Goal: Task Accomplishment & Management: Complete application form

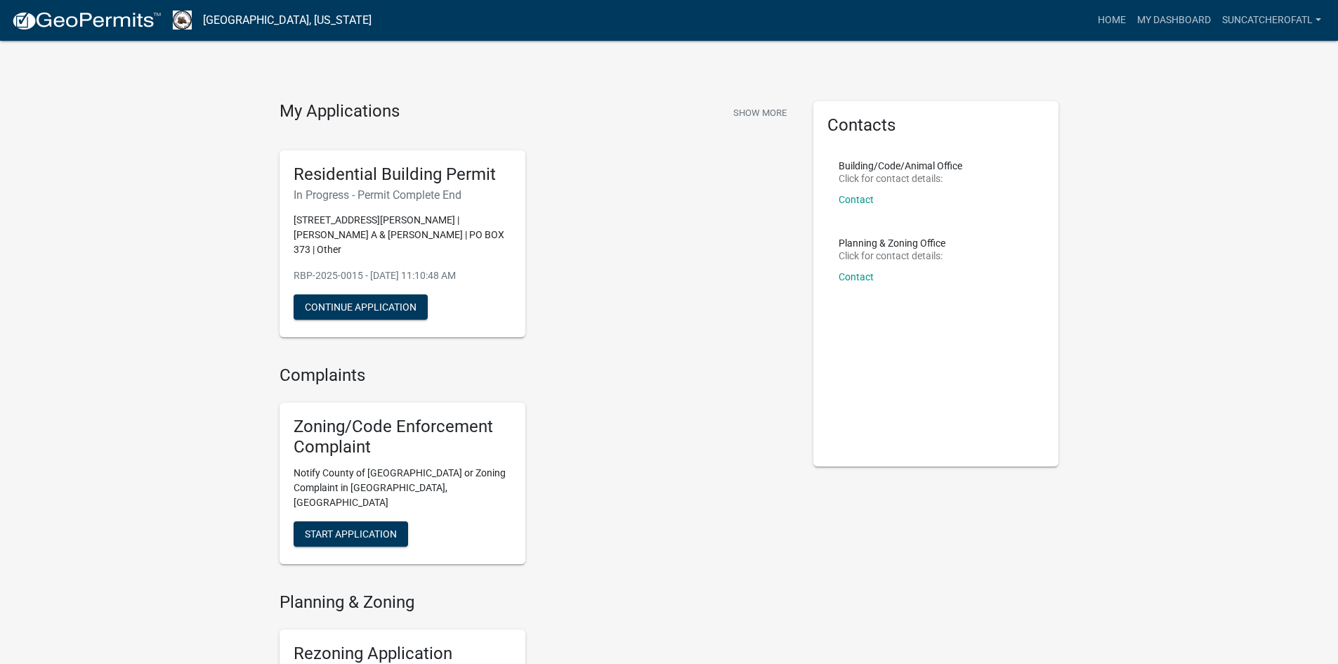
click at [402, 184] on h5 "Residential Building Permit" at bounding box center [403, 174] width 218 height 20
click at [345, 107] on h4 "My Applications" at bounding box center [340, 111] width 120 height 21
click at [1113, 12] on link "Home" at bounding box center [1111, 20] width 39 height 27
click at [1263, 22] on link "suncatcherofatl" at bounding box center [1271, 20] width 110 height 27
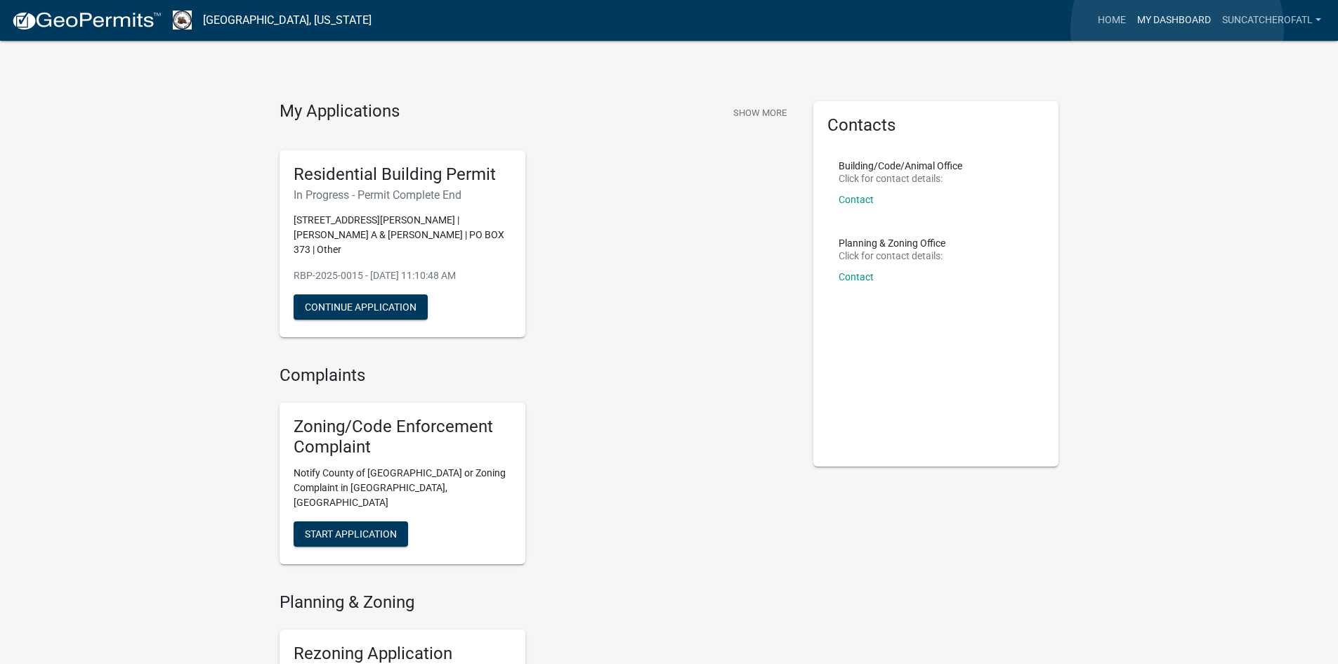
click at [1177, 29] on link "My Dashboard" at bounding box center [1173, 20] width 85 height 27
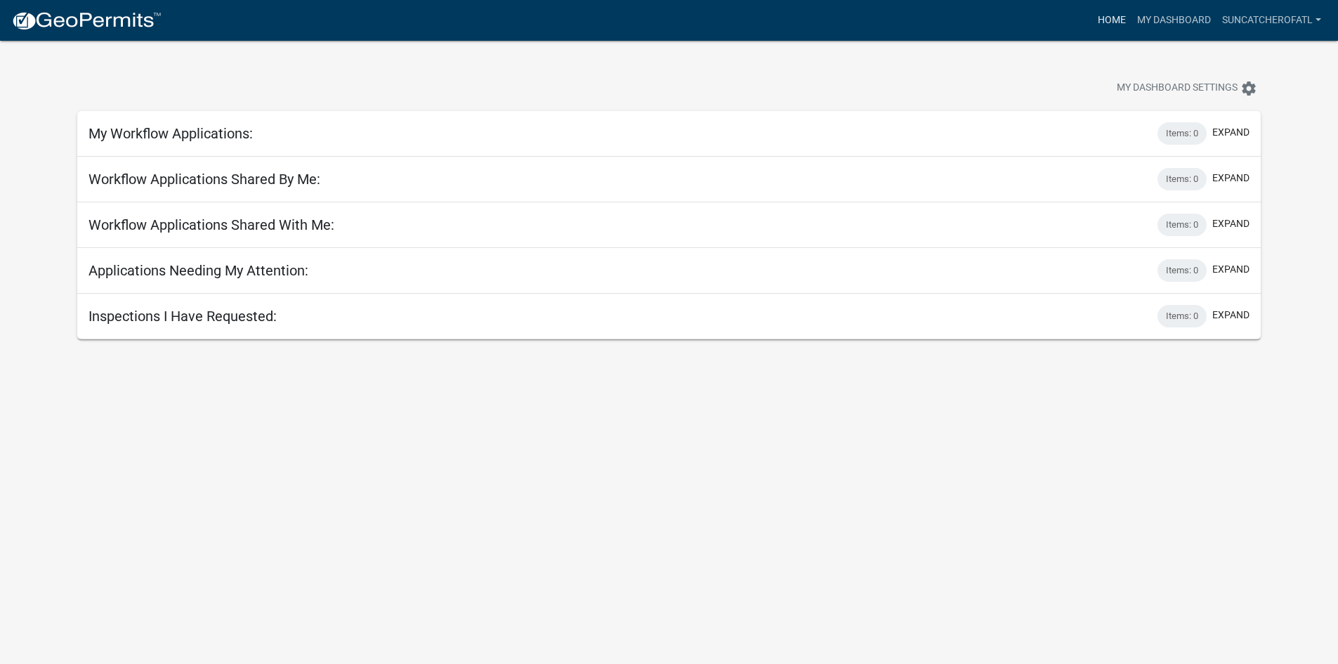
click at [1110, 16] on link "Home" at bounding box center [1111, 20] width 39 height 27
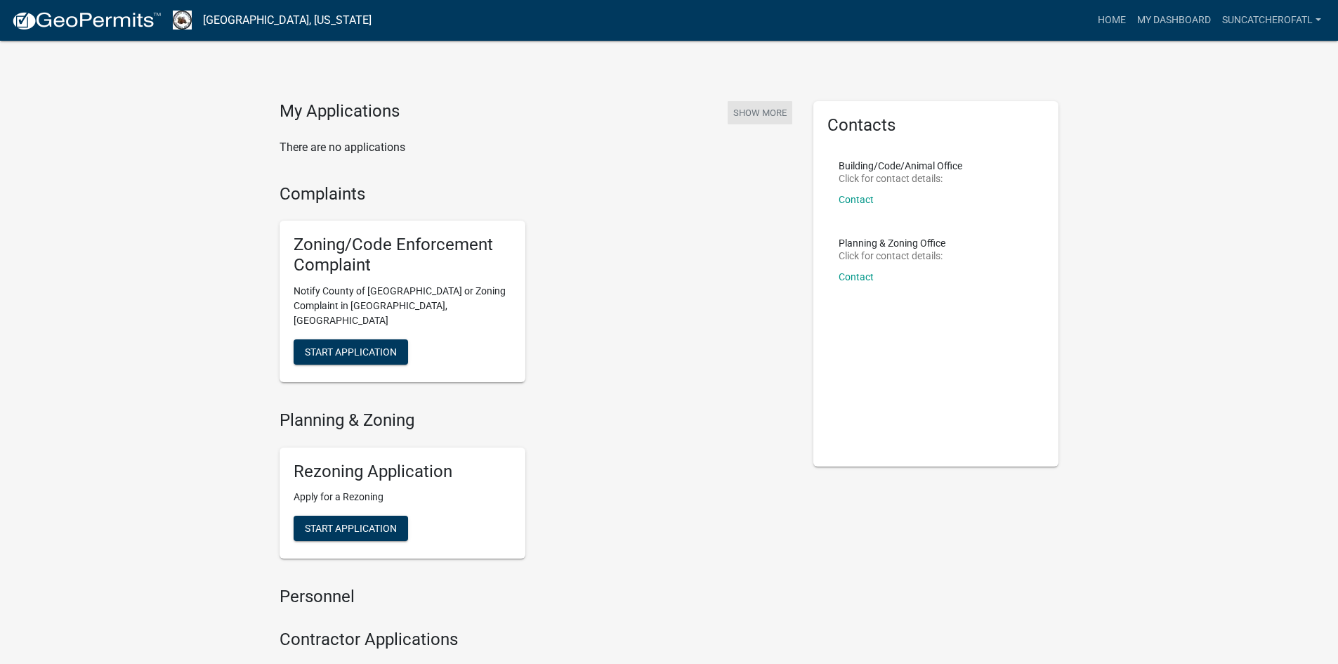
click at [772, 116] on button "Show More" at bounding box center [760, 112] width 65 height 23
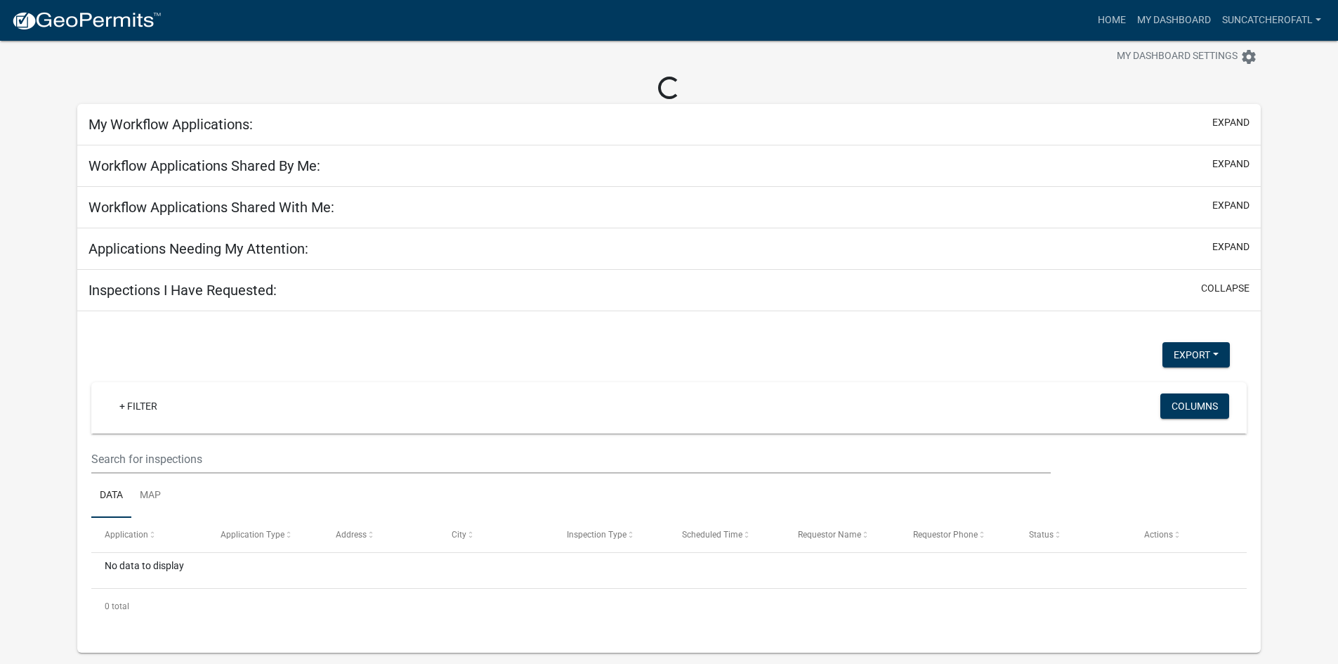
scroll to position [41, 0]
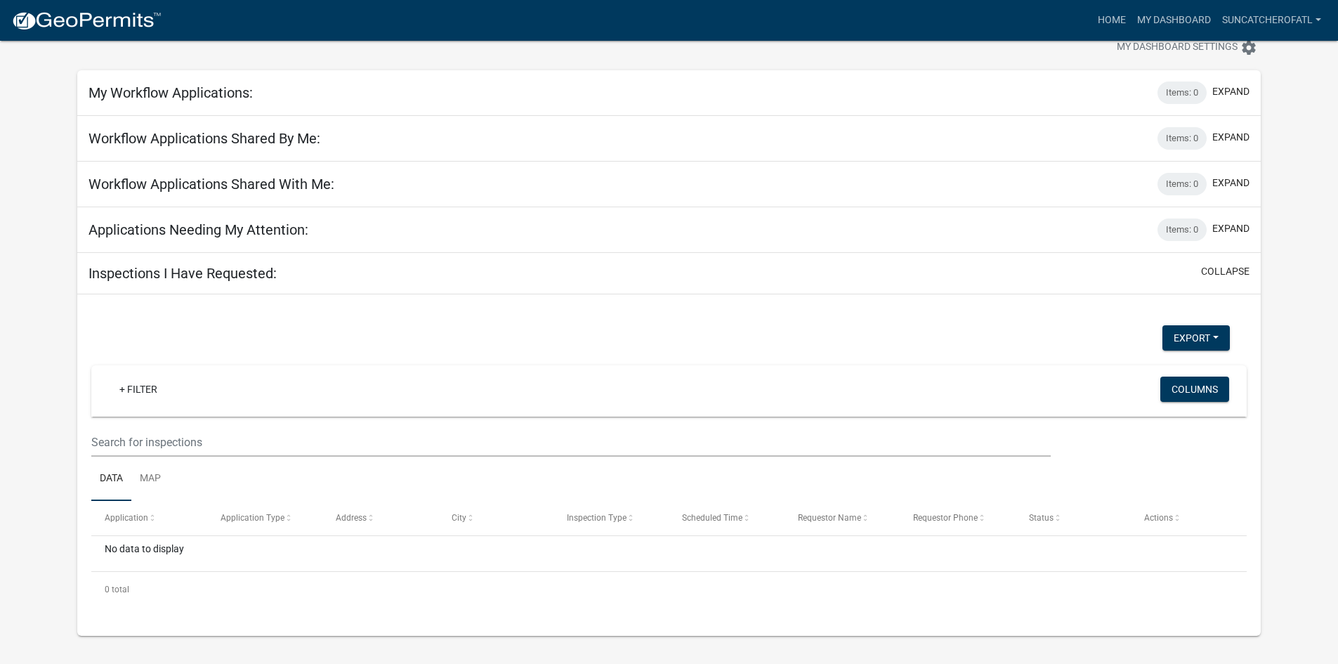
click at [255, 176] on h5 "Workflow Applications Shared With Me:" at bounding box center [211, 184] width 246 height 17
click at [90, 25] on img at bounding box center [86, 21] width 150 height 21
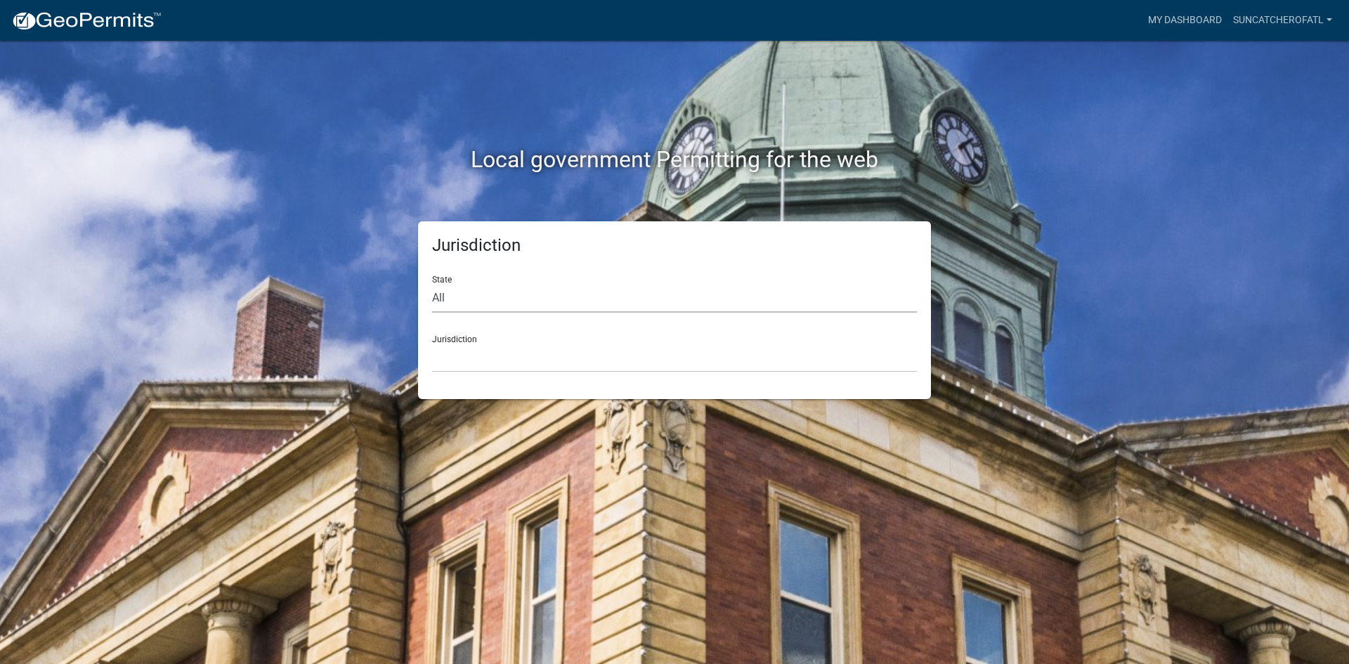
click at [448, 296] on select "All [US_STATE] [US_STATE] [US_STATE] [US_STATE] [US_STATE] [US_STATE] [US_STATE…" at bounding box center [674, 298] width 485 height 29
click at [497, 302] on select "All [US_STATE] [US_STATE] [US_STATE] [US_STATE] [US_STATE] [US_STATE] [US_STATE…" at bounding box center [674, 298] width 485 height 29
click at [1162, 20] on link "My Dashboard" at bounding box center [1184, 20] width 85 height 27
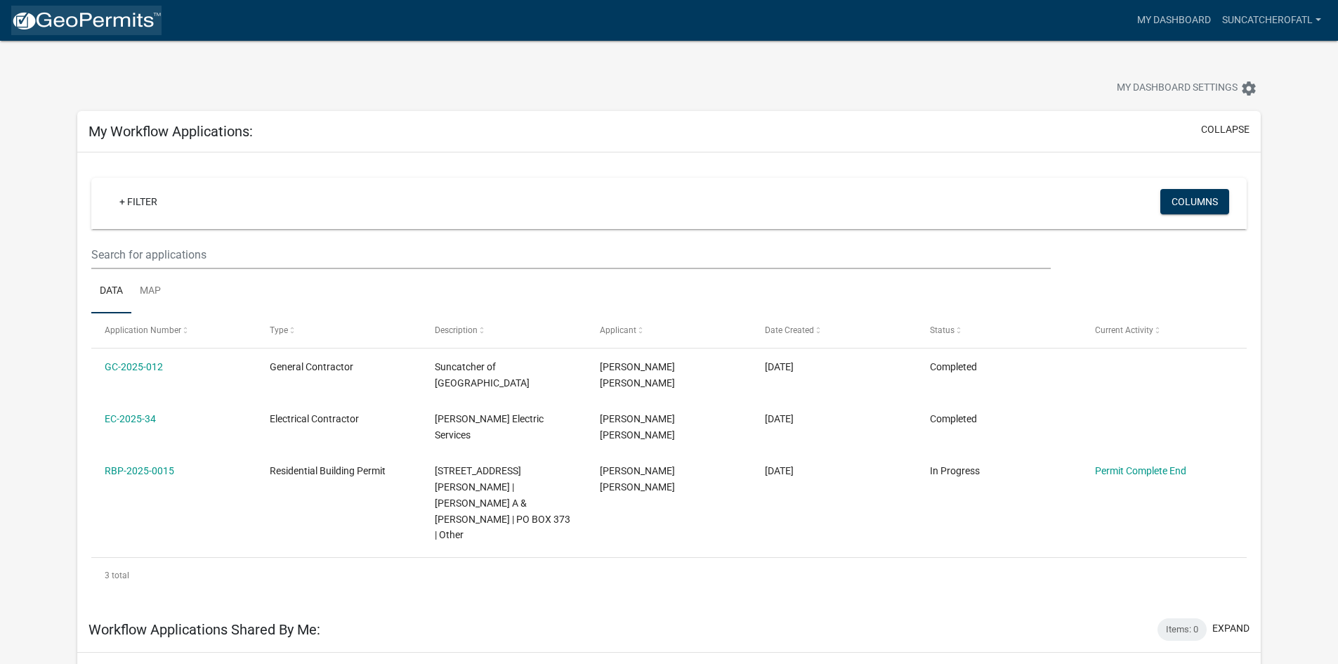
click at [98, 27] on img at bounding box center [86, 21] width 150 height 21
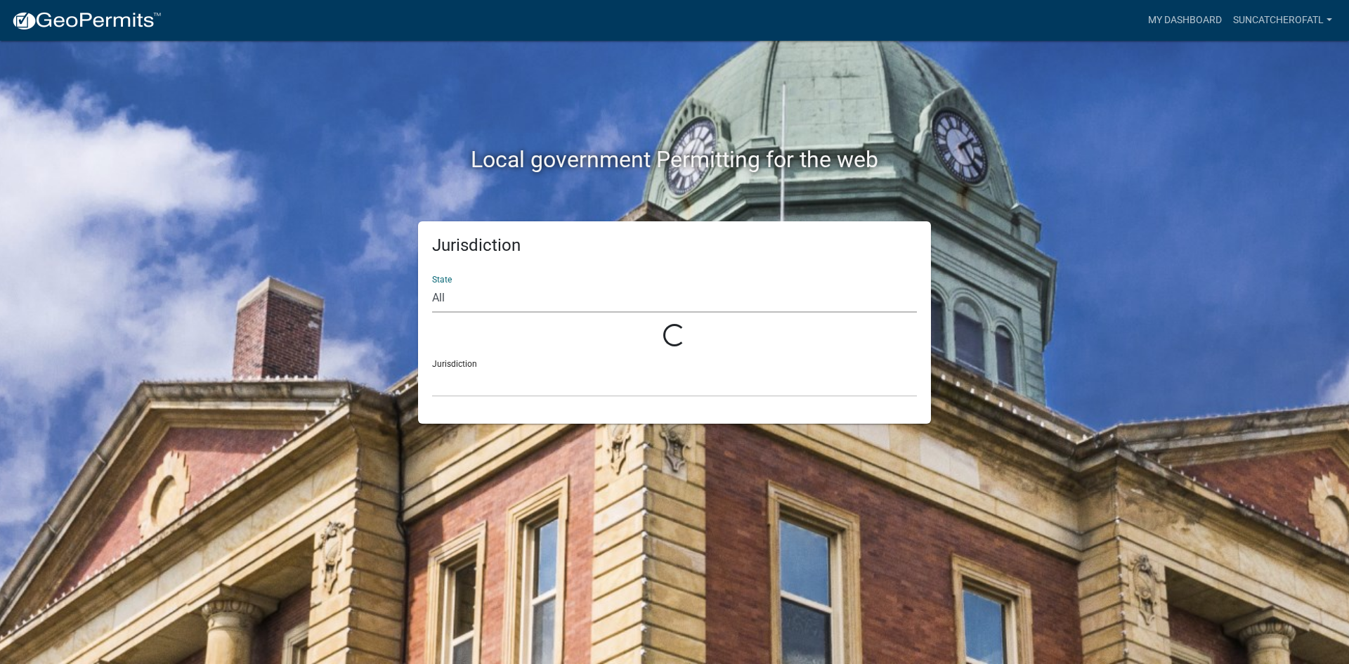
drag, startPoint x: 468, startPoint y: 309, endPoint x: 469, endPoint y: 298, distance: 11.3
click at [469, 301] on select "All" at bounding box center [674, 298] width 485 height 29
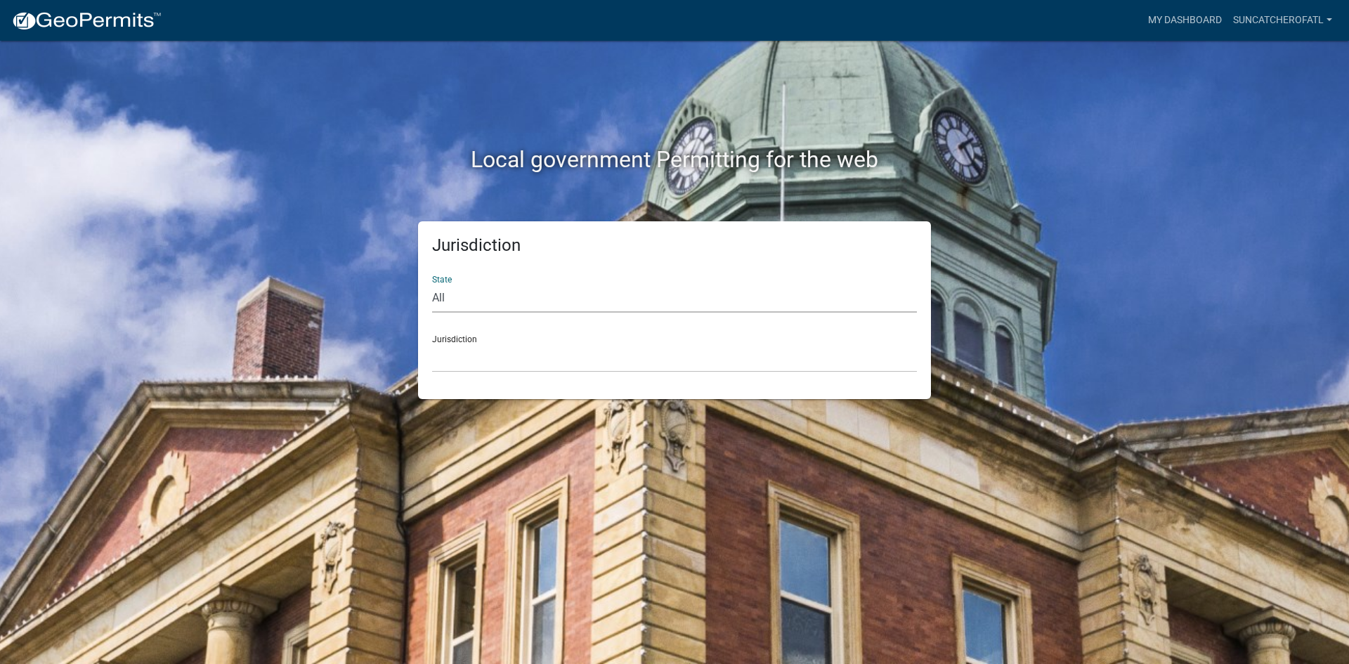
select select "[US_STATE]"
click at [432, 284] on select "All [US_STATE] [US_STATE] [US_STATE] [US_STATE] [US_STATE] [US_STATE] [US_STATE…" at bounding box center [674, 298] width 485 height 29
click at [483, 365] on select "[GEOGRAPHIC_DATA], [US_STATE][PERSON_NAME][GEOGRAPHIC_DATA], [US_STATE][PERSON_…" at bounding box center [674, 357] width 485 height 29
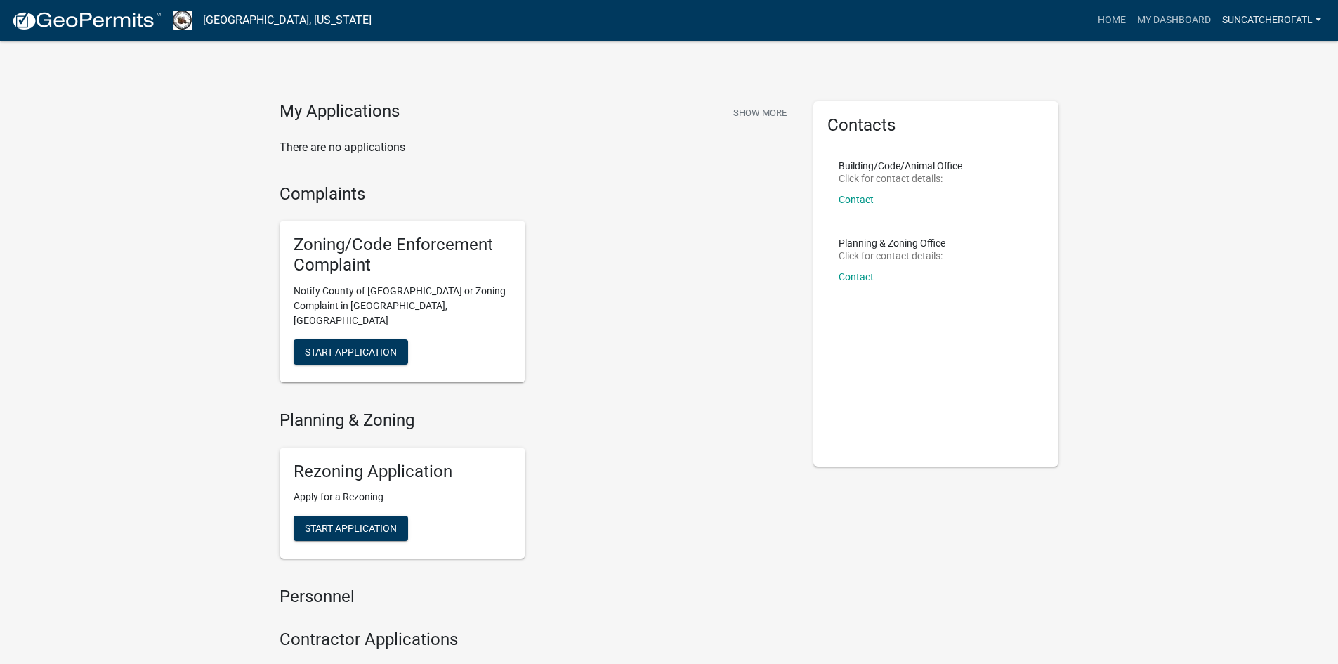
click at [1293, 20] on link "suncatcherofatl" at bounding box center [1271, 20] width 110 height 27
click at [395, 145] on p "There are no applications" at bounding box center [536, 147] width 513 height 17
click at [629, 386] on div "Complaints Zoning/Code Enforcement Complaint Notify County of Nuisance or Zonin…" at bounding box center [536, 398] width 513 height 429
click at [1266, 12] on link "suncatcherofatl" at bounding box center [1271, 20] width 110 height 27
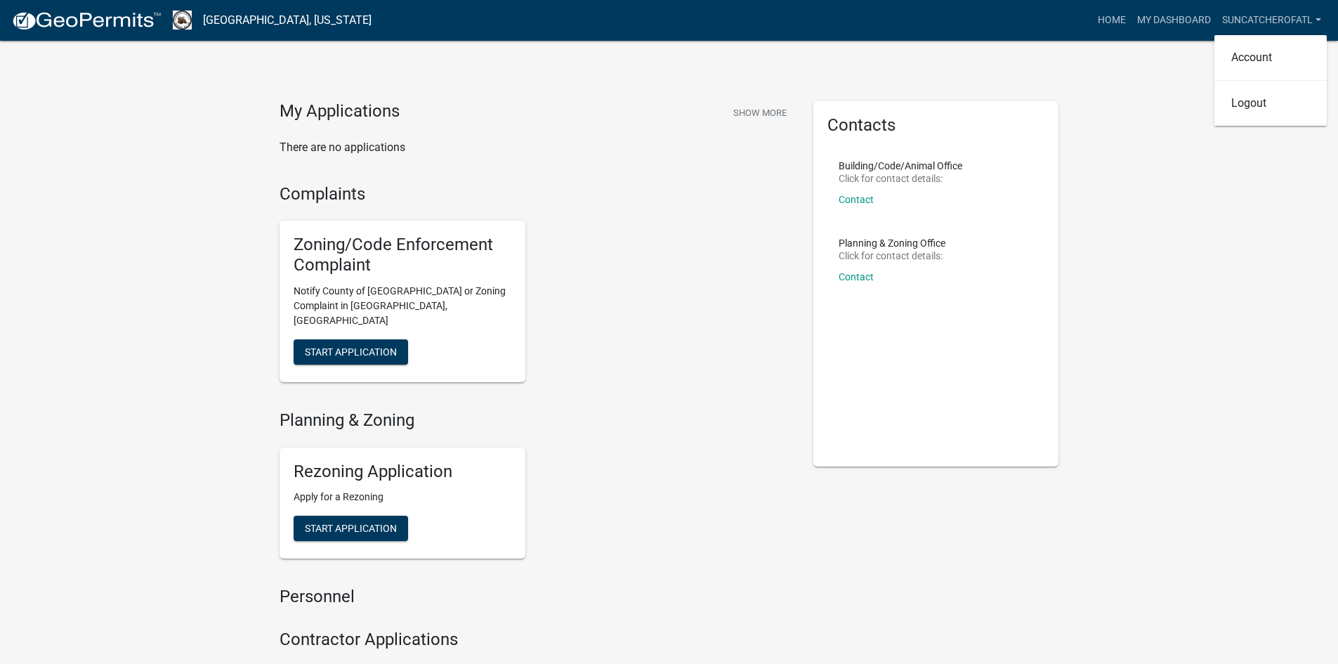
click at [1327, 12] on nav "[GEOGRAPHIC_DATA], [US_STATE] more_horiz Home My Dashboard suncatcherofatl Acco…" at bounding box center [669, 20] width 1338 height 41
click at [1290, 16] on link "suncatcherofatl" at bounding box center [1271, 20] width 110 height 27
click at [1264, 65] on link "Account" at bounding box center [1270, 58] width 112 height 34
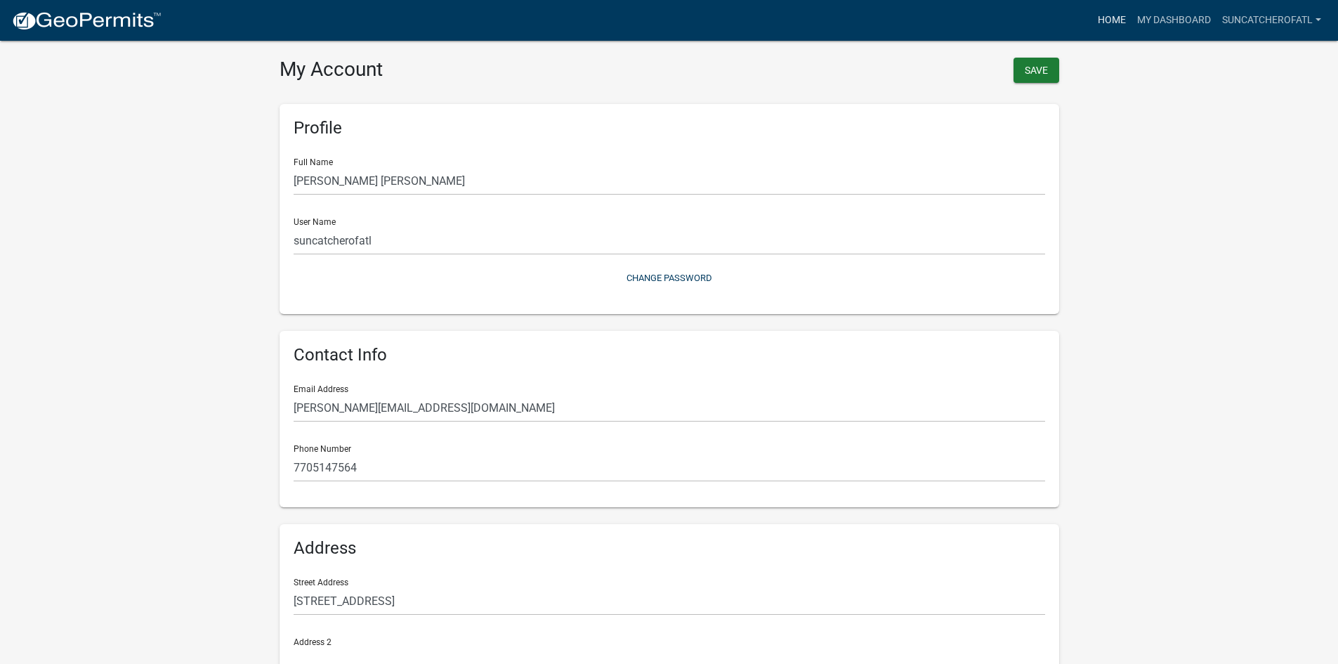
click at [1103, 16] on link "Home" at bounding box center [1111, 20] width 39 height 27
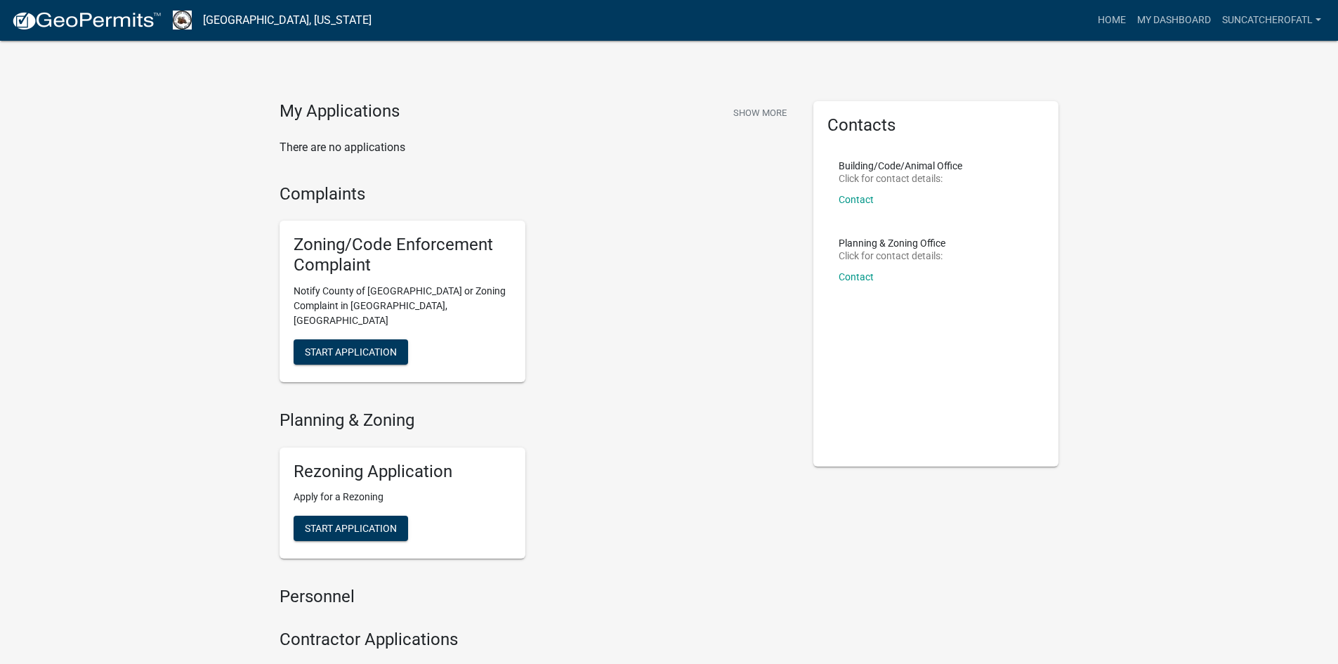
drag, startPoint x: 475, startPoint y: 112, endPoint x: 613, endPoint y: 114, distance: 138.4
click at [476, 112] on div "My Applications Show More" at bounding box center [536, 114] width 513 height 27
click at [744, 114] on button "Show More" at bounding box center [760, 112] width 65 height 23
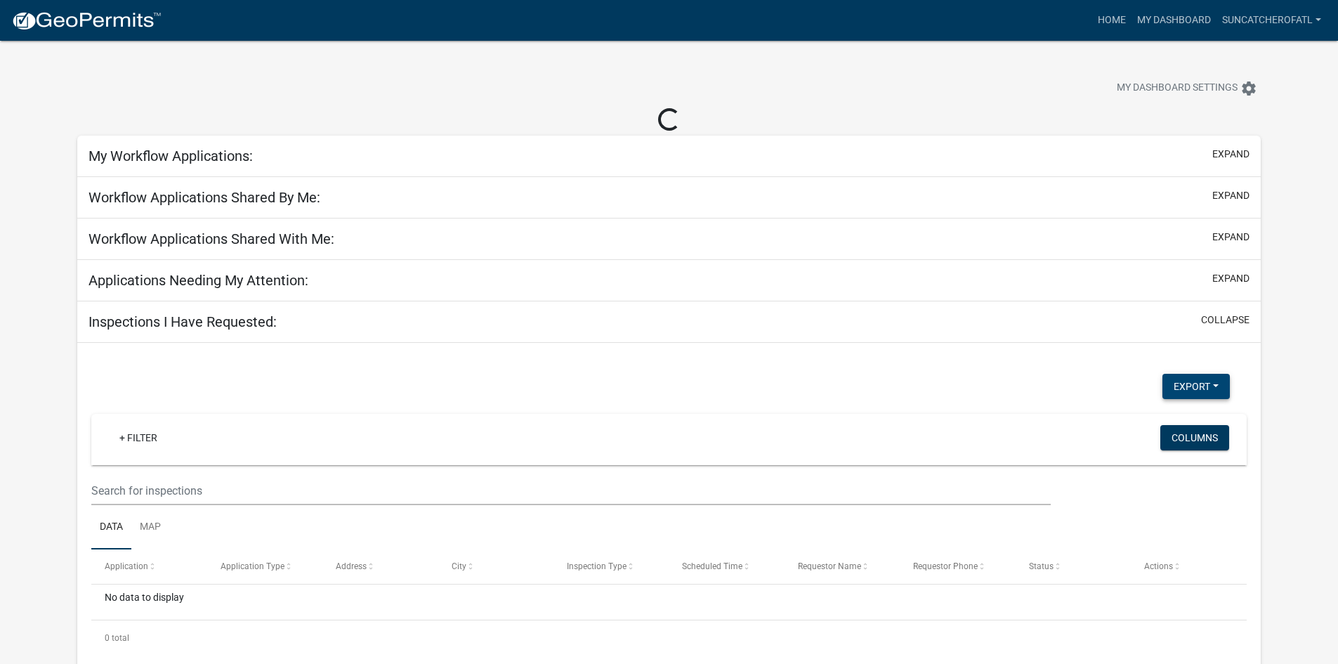
click at [1214, 386] on button "Export" at bounding box center [1195, 386] width 67 height 25
click at [1293, 380] on app-user-applications "more_horiz Home My Dashboard suncatcherofatl Account Logout My Dashboard Settin…" at bounding box center [669, 362] width 1338 height 643
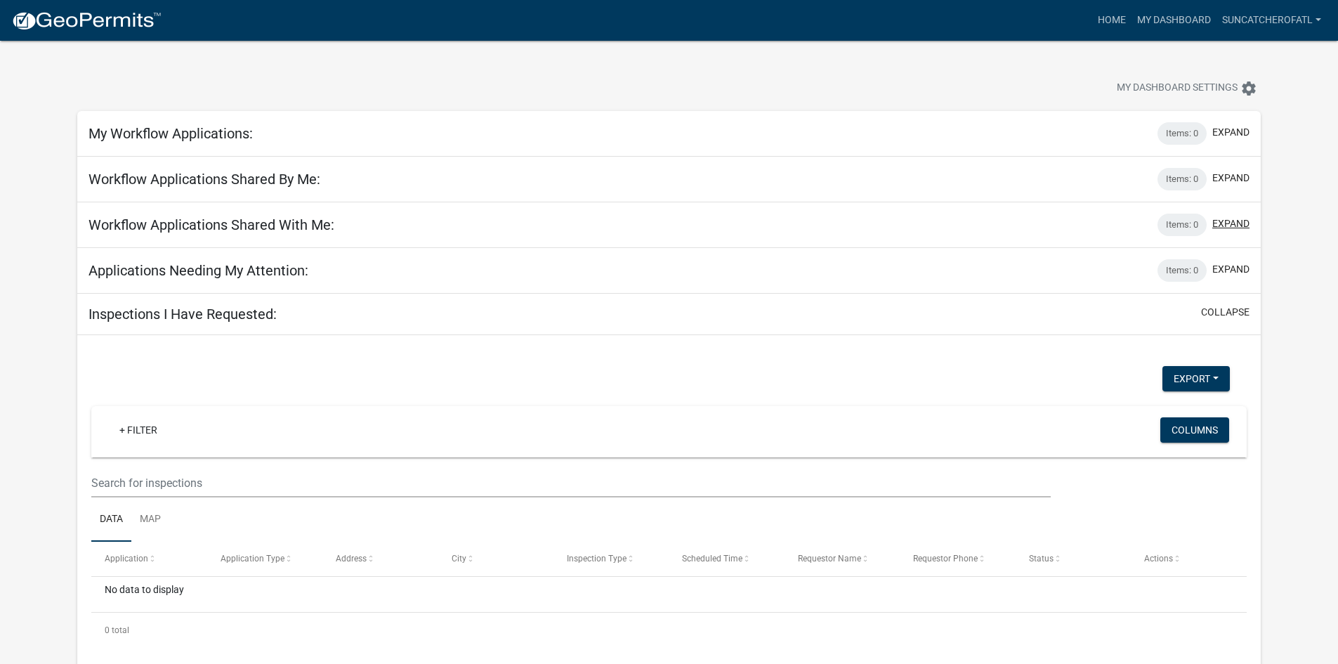
click at [1222, 218] on button "expand" at bounding box center [1230, 223] width 37 height 15
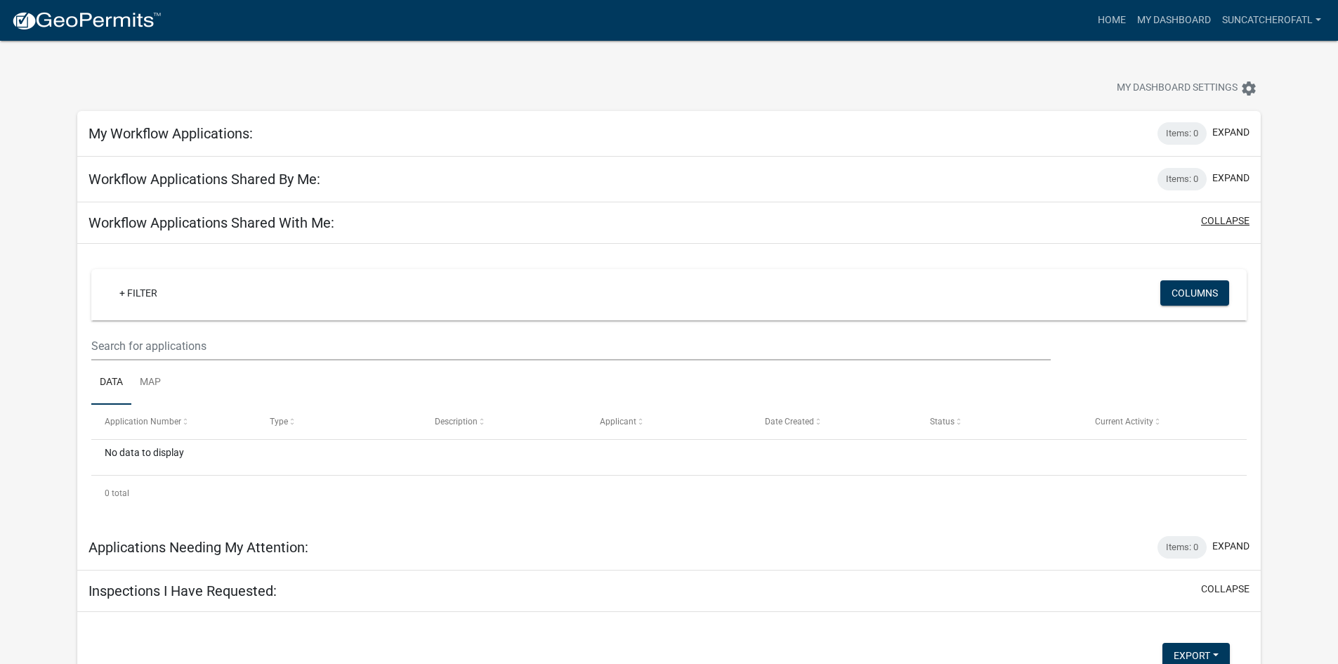
click at [1222, 218] on button "collapse" at bounding box center [1225, 221] width 48 height 15
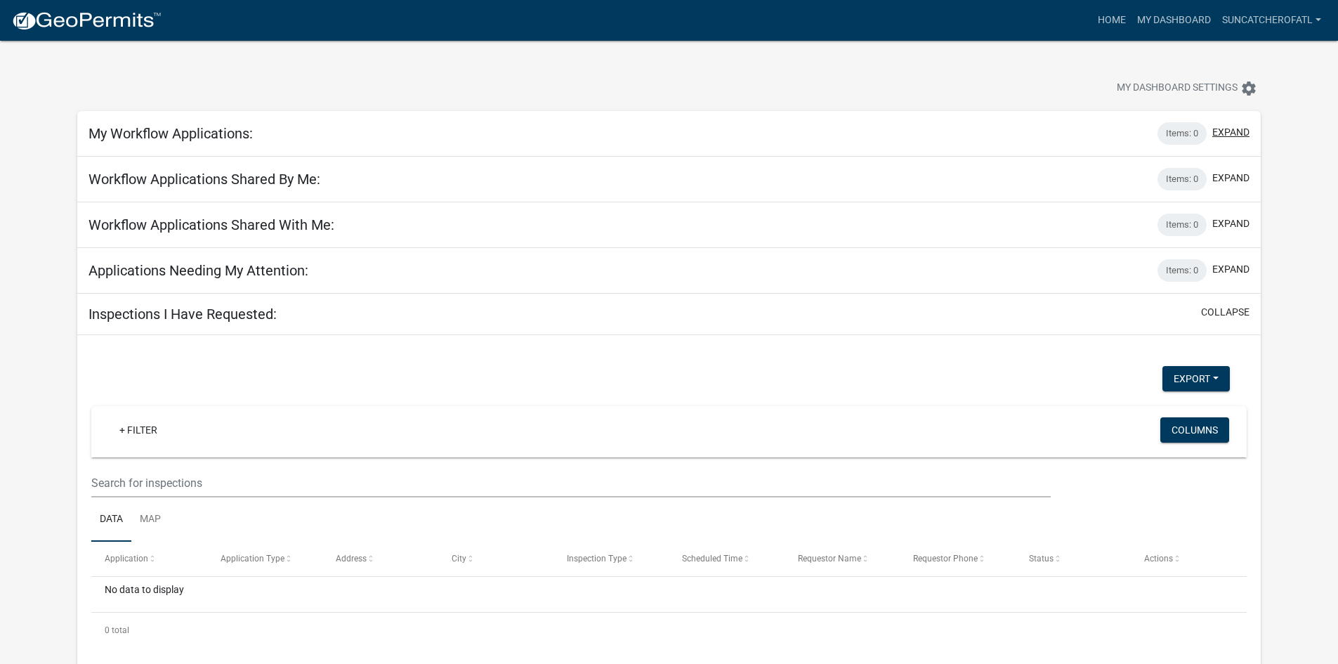
click at [1230, 133] on button "expand" at bounding box center [1230, 132] width 37 height 15
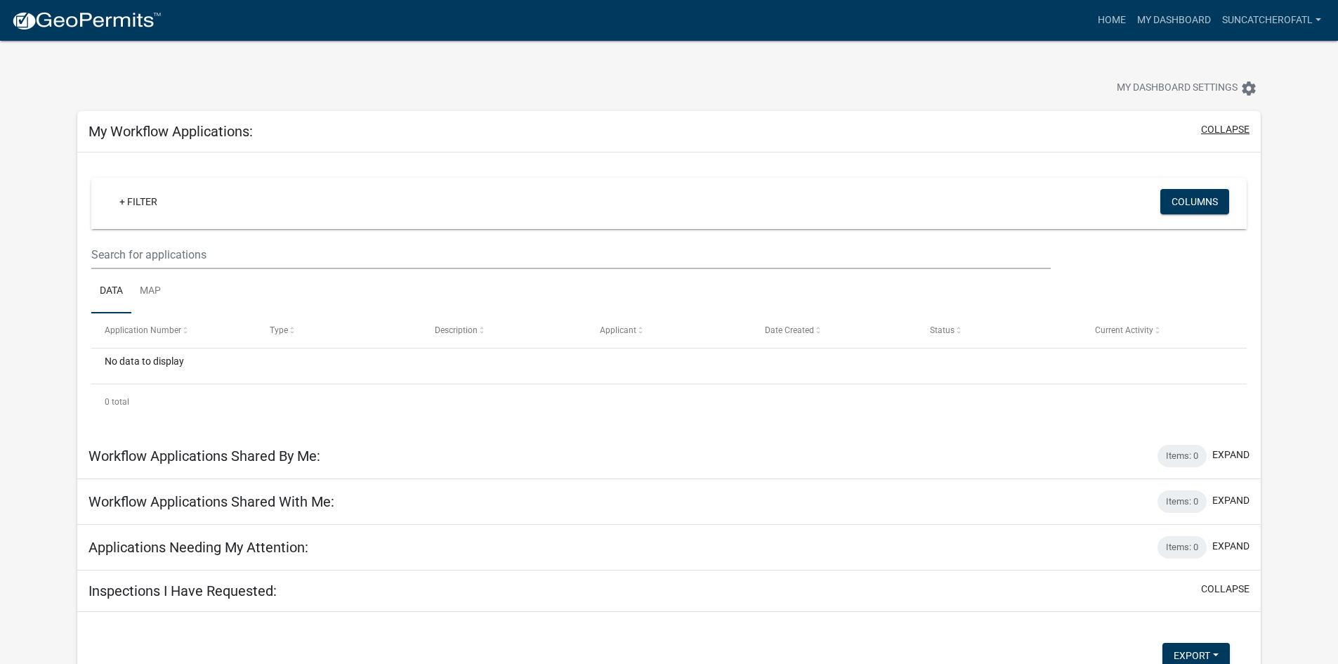
click at [1230, 133] on button "collapse" at bounding box center [1225, 129] width 48 height 15
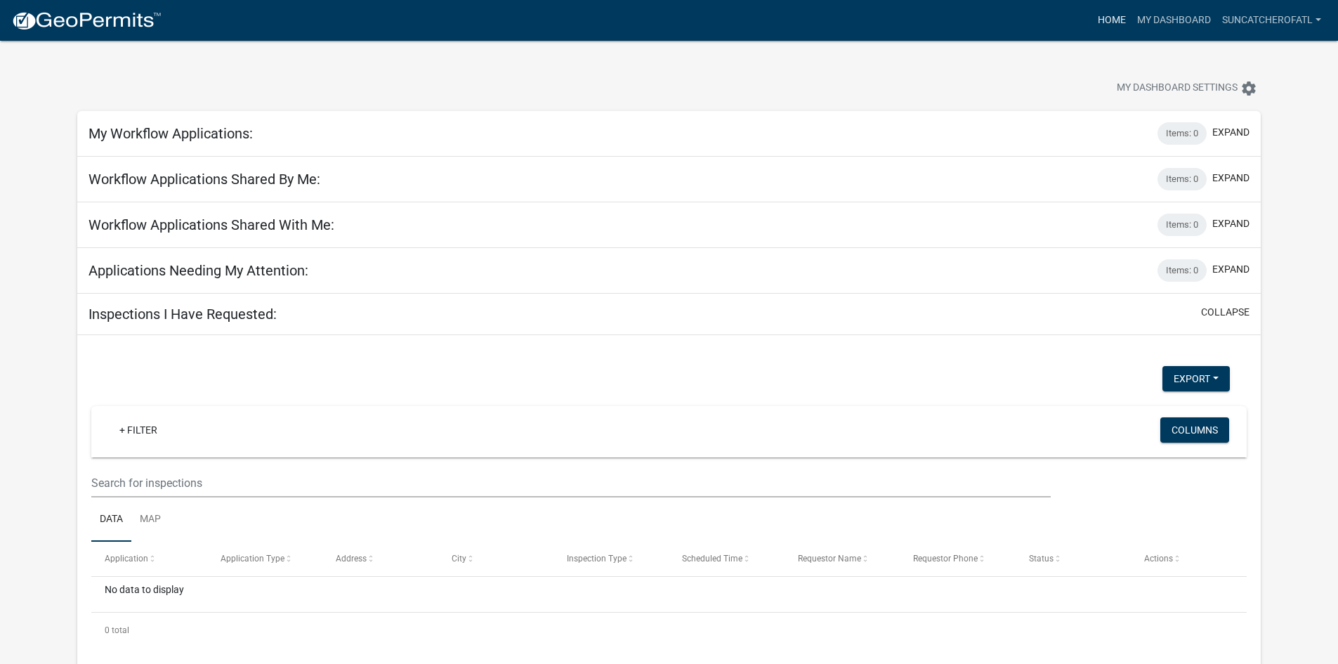
click at [1107, 15] on link "Home" at bounding box center [1111, 20] width 39 height 27
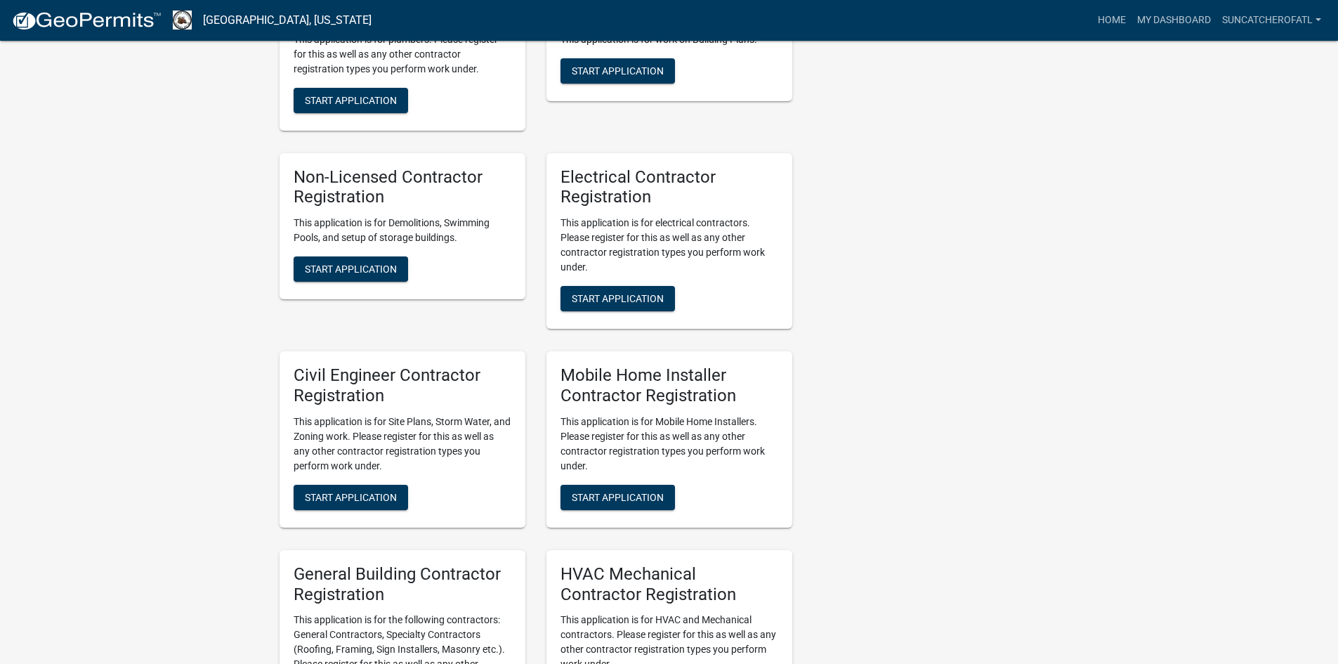
scroll to position [473, 0]
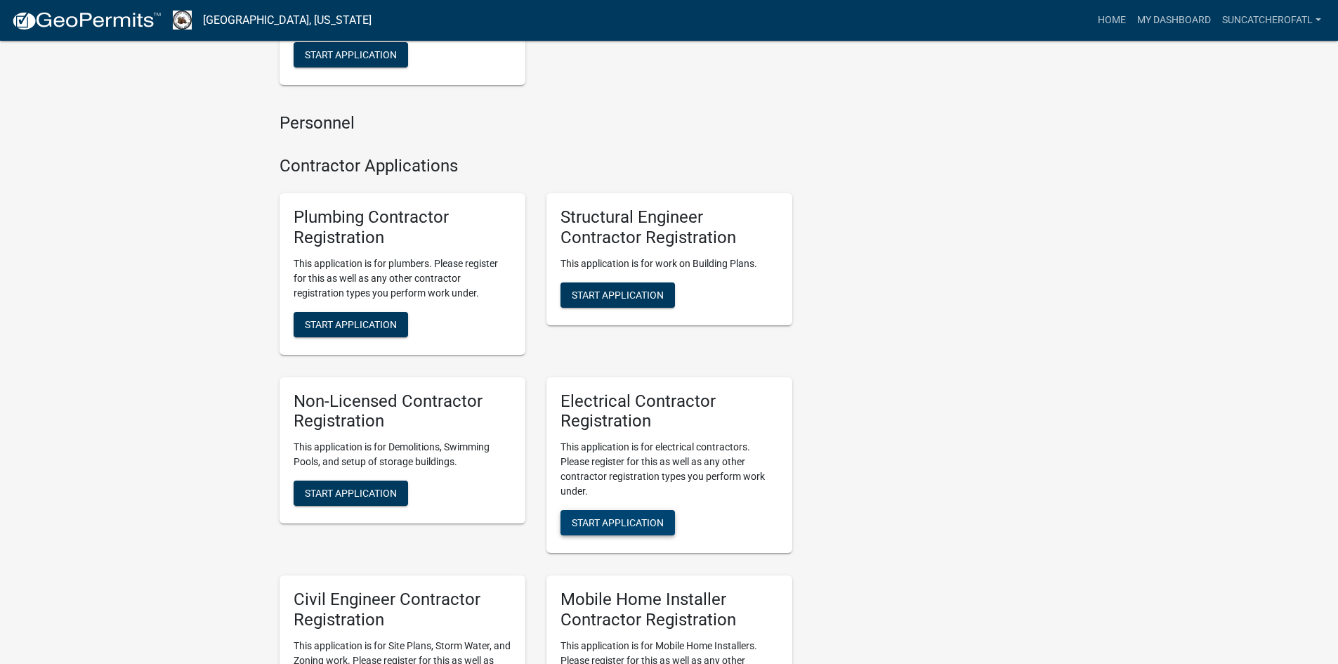
click at [645, 517] on span "Start Application" at bounding box center [618, 522] width 92 height 11
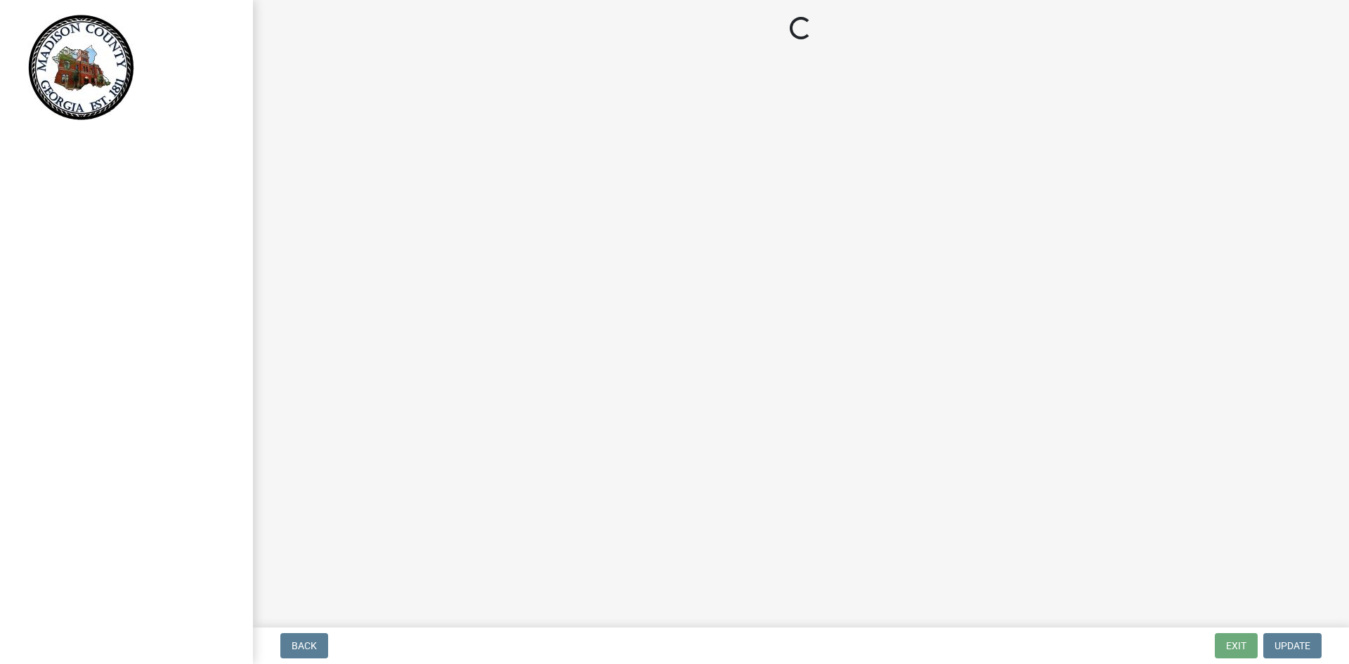
select select "GA"
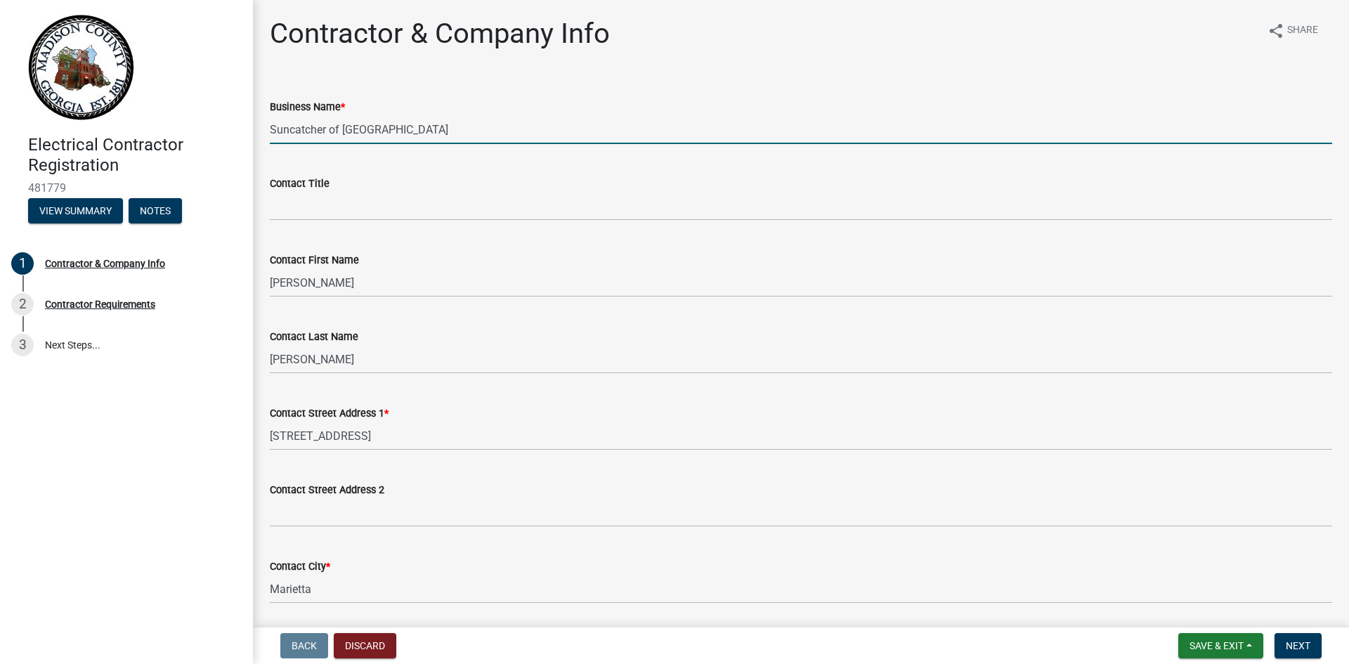
click at [372, 134] on input "Suncatcher of [GEOGRAPHIC_DATA]" at bounding box center [801, 129] width 1062 height 29
drag, startPoint x: 398, startPoint y: 131, endPoint x: 173, endPoint y: 134, distance: 224.1
click at [173, 134] on div "Electrical Contractor Registration 481779 View Summary Notes 1 Contractor & Com…" at bounding box center [674, 332] width 1349 height 664
type input "[PERSON_NAME] Electric Services"
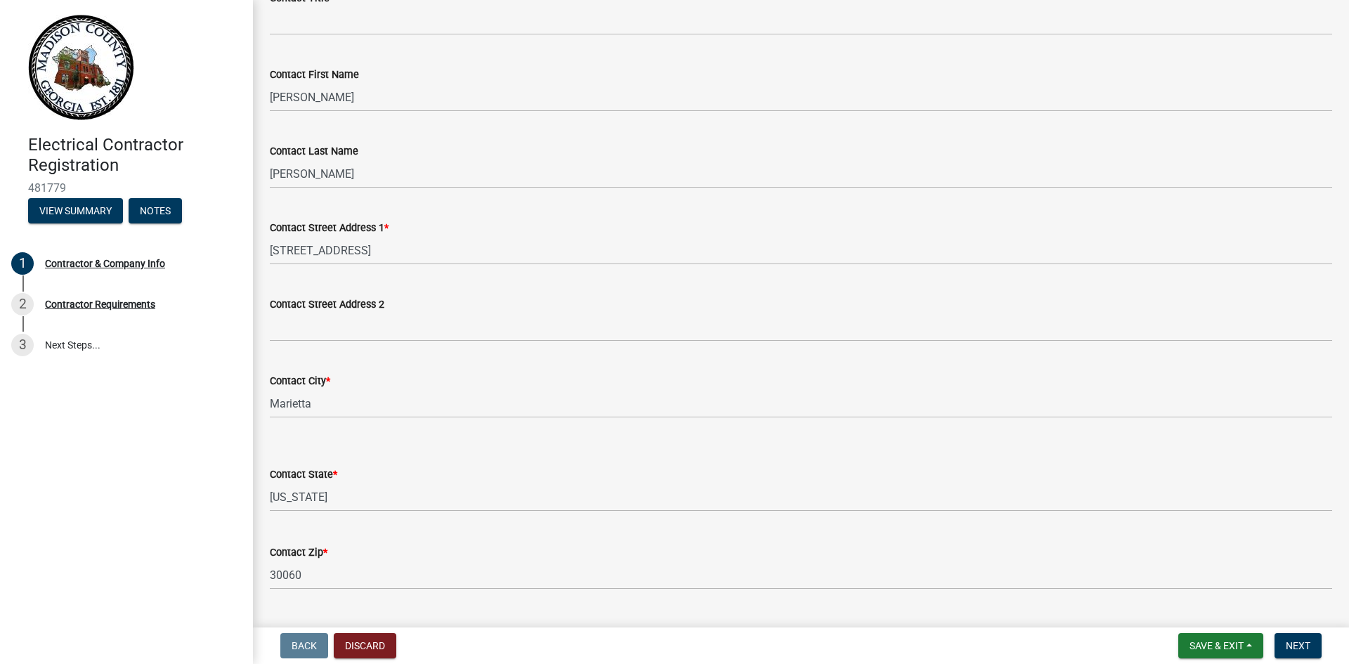
scroll to position [211, 0]
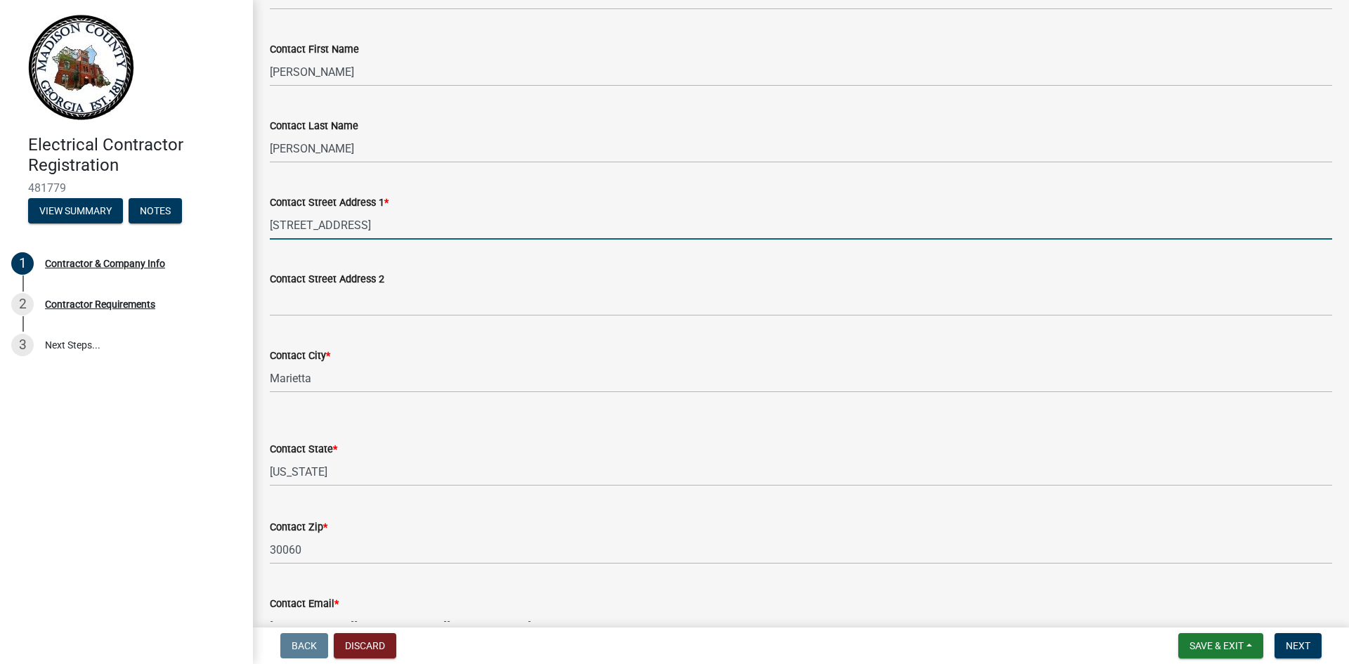
drag, startPoint x: 464, startPoint y: 226, endPoint x: 246, endPoint y: 225, distance: 217.7
click at [246, 225] on div "Electrical Contractor Registration 481779 View Summary Notes 1 Contractor & Com…" at bounding box center [674, 332] width 1349 height 664
click at [298, 225] on input "[STREET_ADDRESS]" at bounding box center [801, 225] width 1062 height 29
type input "[STREET_ADDRESS]"
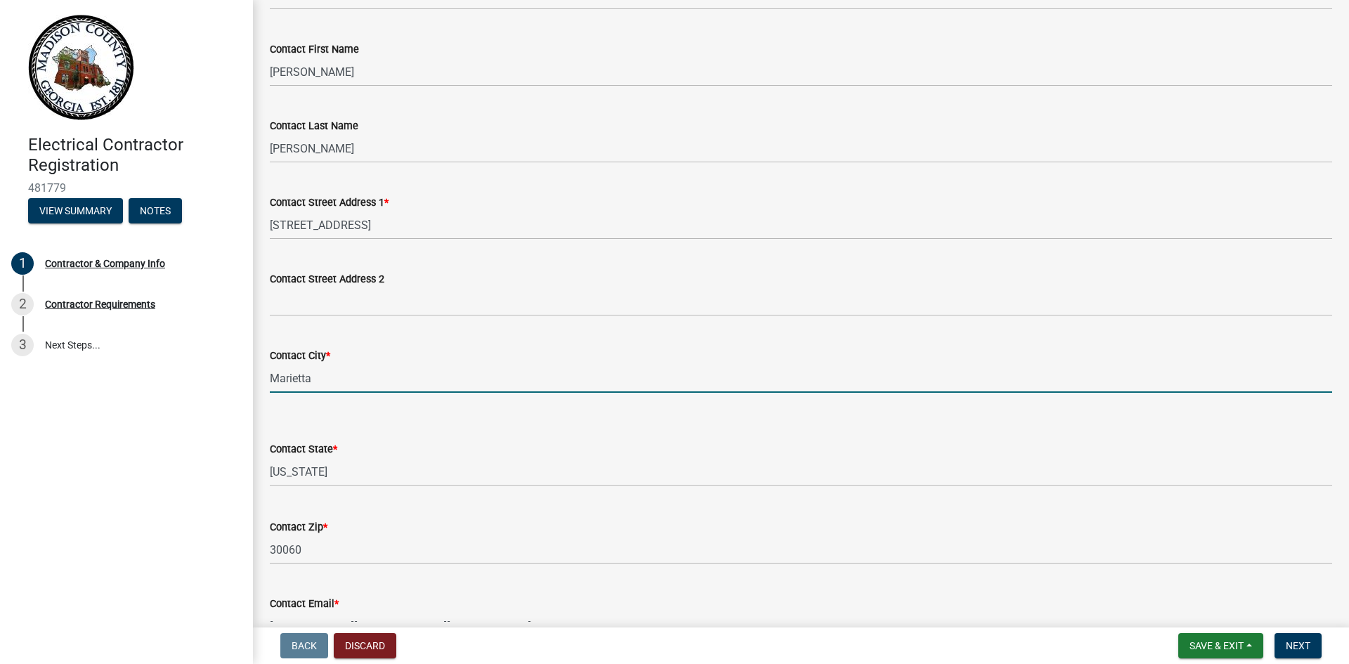
drag, startPoint x: 332, startPoint y: 383, endPoint x: 214, endPoint y: 375, distance: 117.6
click at [214, 375] on div "Electrical Contractor Registration 481779 View Summary Notes 1 Contractor & Com…" at bounding box center [674, 332] width 1349 height 664
type input "[GEOGRAPHIC_DATA]"
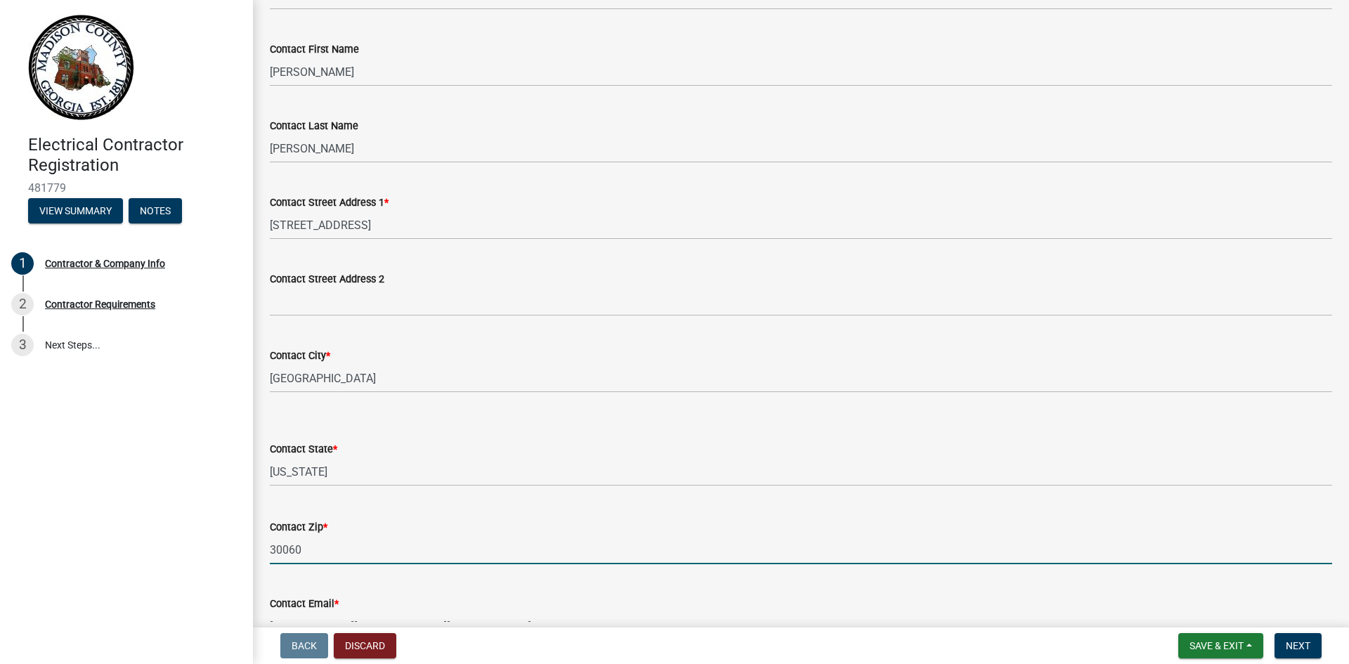
drag, startPoint x: 367, startPoint y: 558, endPoint x: 214, endPoint y: 559, distance: 153.1
click at [214, 559] on div "Electrical Contractor Registration 481779 View Summary Notes 1 Contractor & Com…" at bounding box center [674, 332] width 1349 height 664
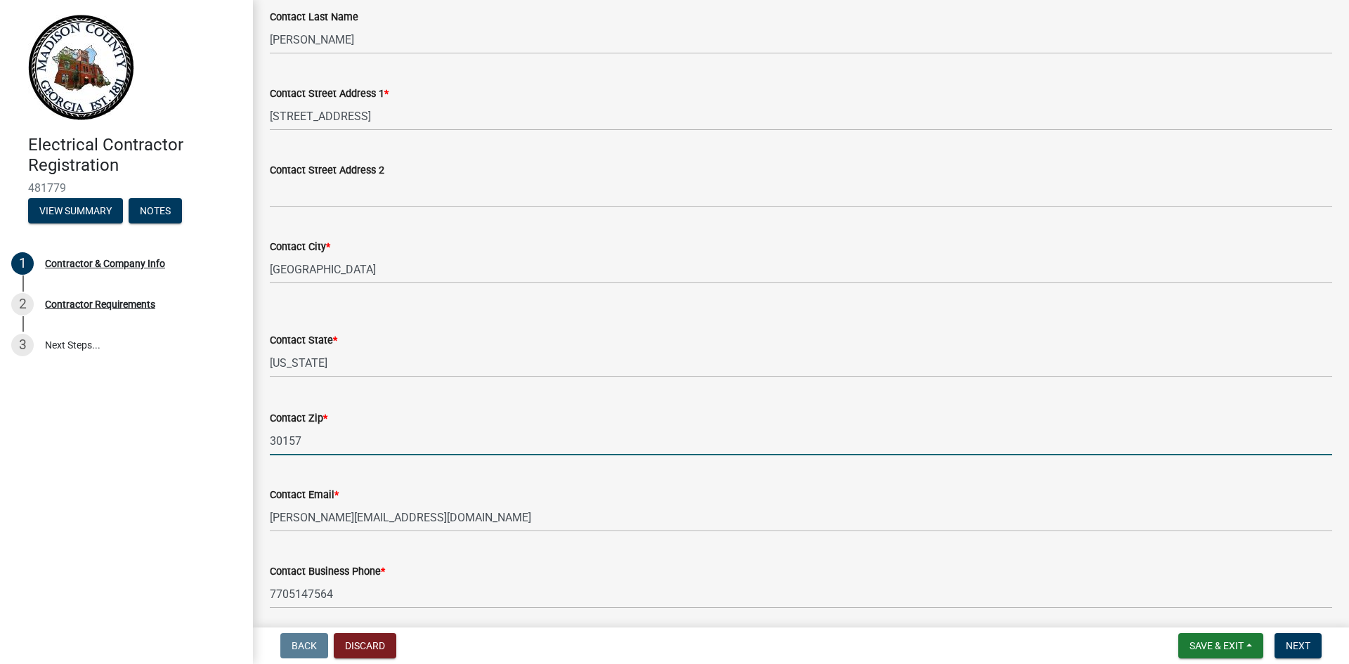
scroll to position [449, 0]
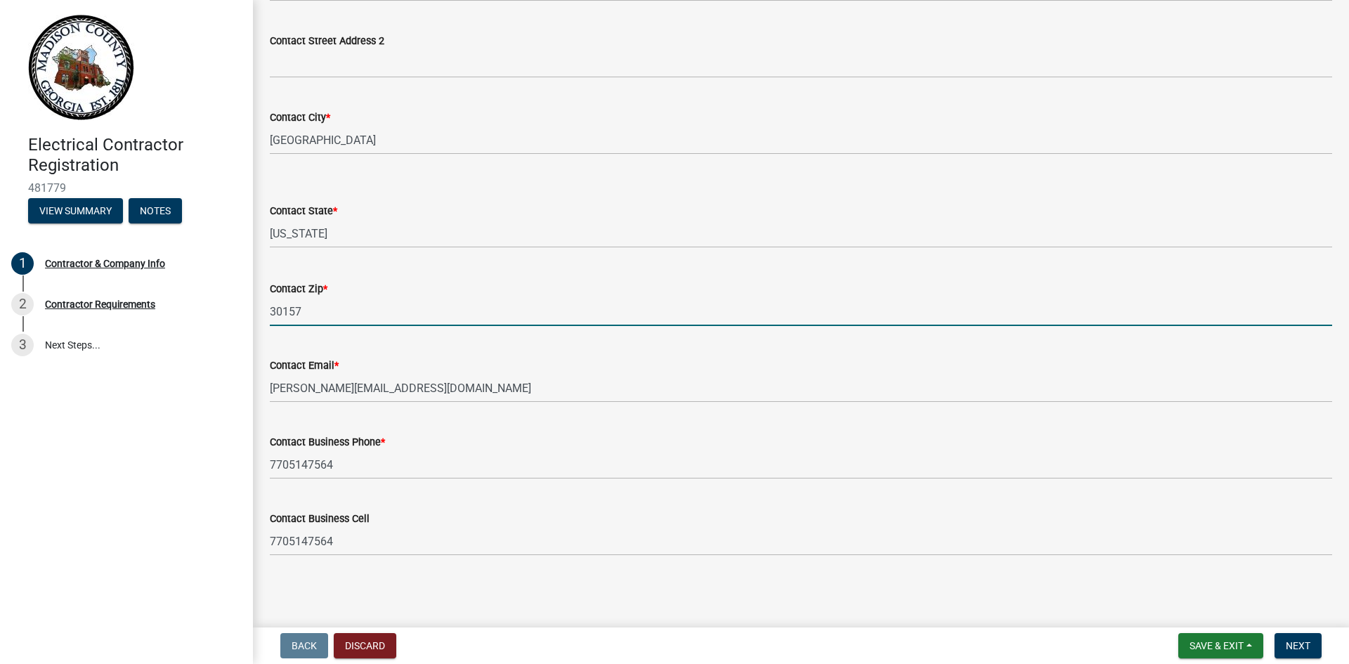
type input "30157"
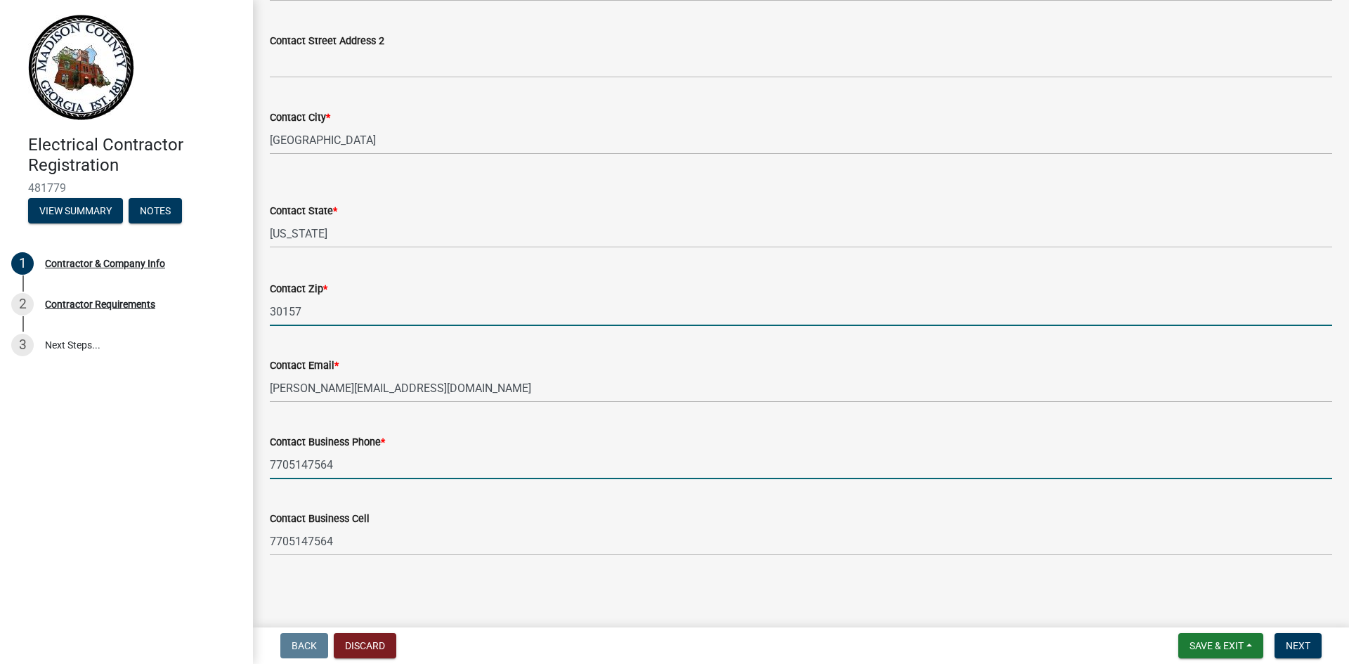
click at [417, 468] on input "7705147564" at bounding box center [801, 464] width 1062 height 29
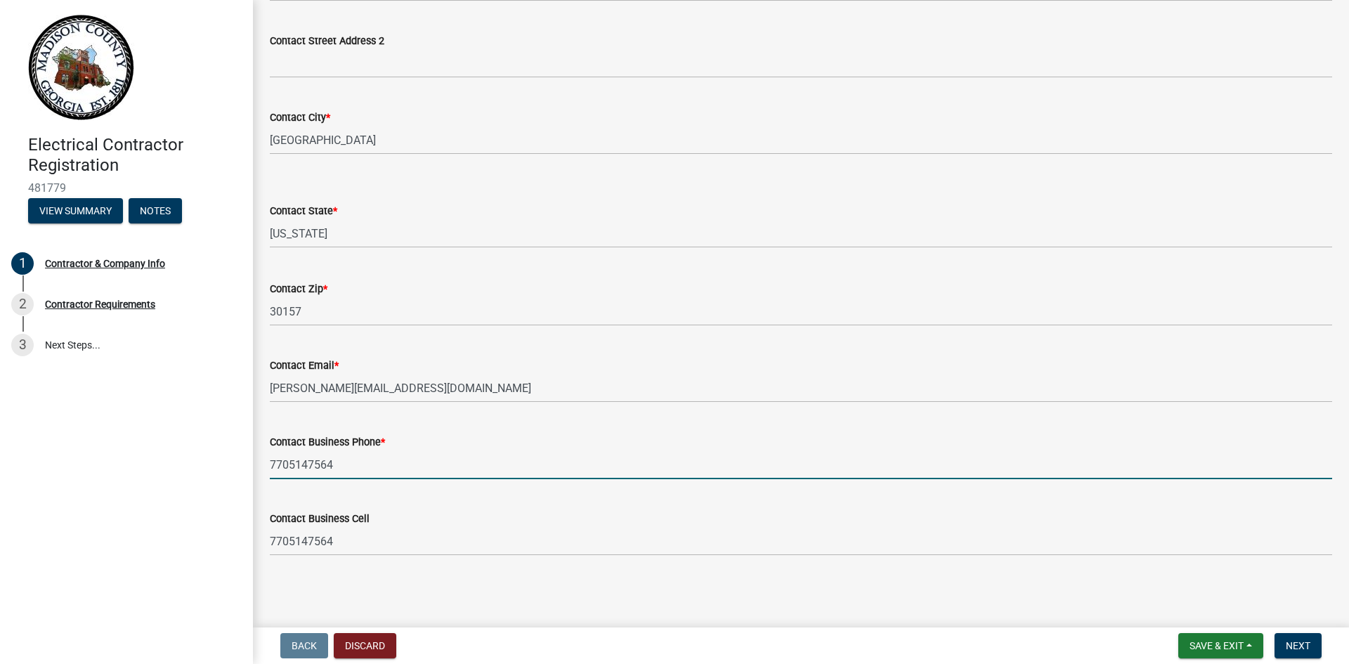
click at [587, 601] on main "Contractor & Company Info share Share Business Name * [PERSON_NAME] Electric Se…" at bounding box center [801, 311] width 1096 height 622
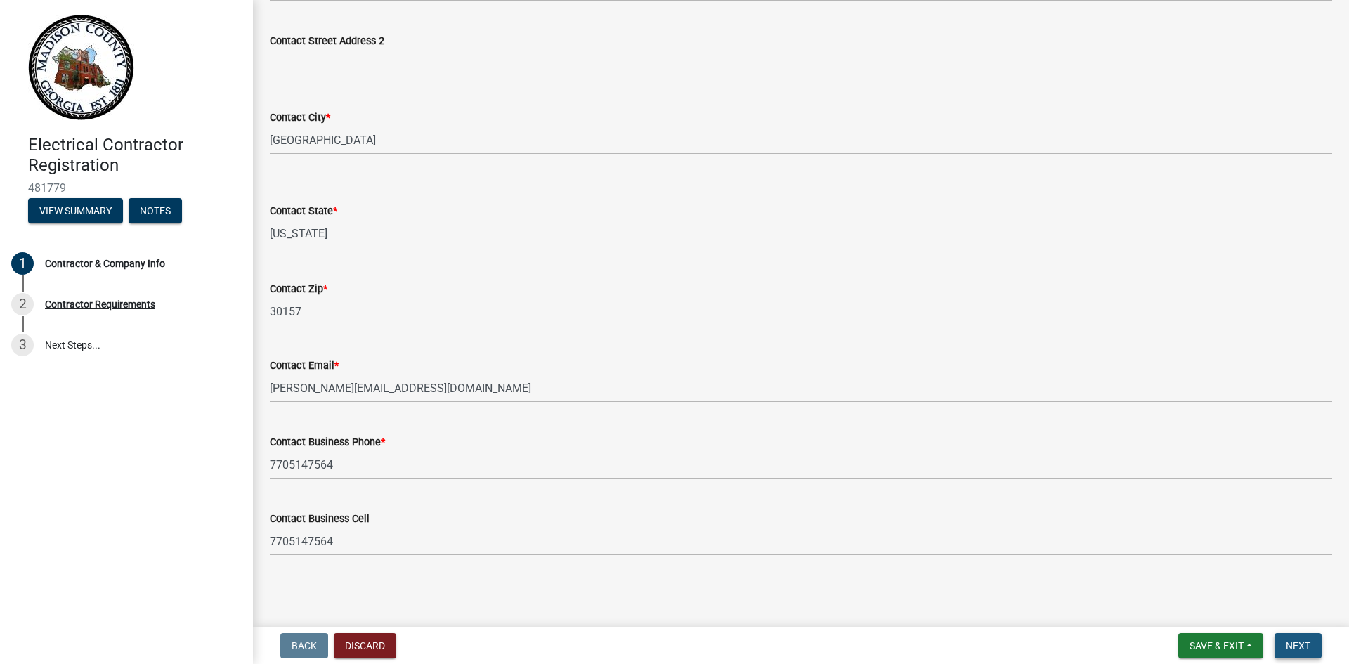
click at [1308, 648] on span "Next" at bounding box center [1297, 645] width 25 height 11
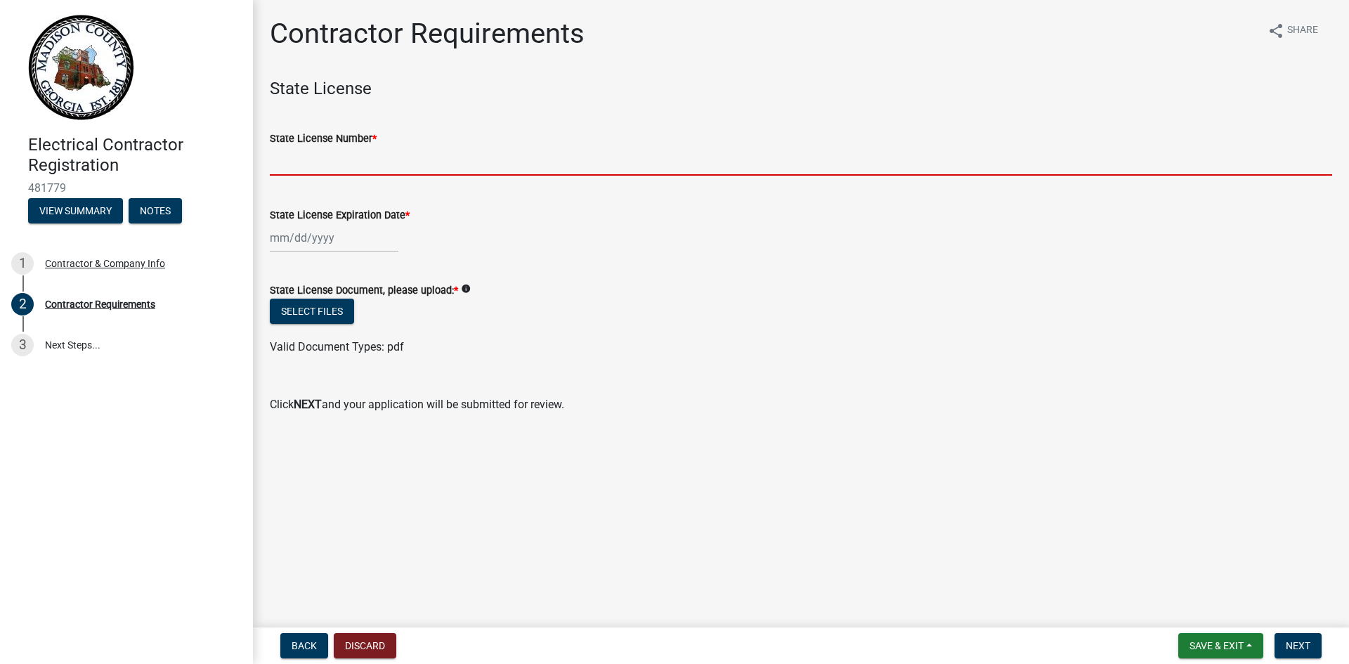
click at [353, 171] on input "State License Number *" at bounding box center [801, 161] width 1062 height 29
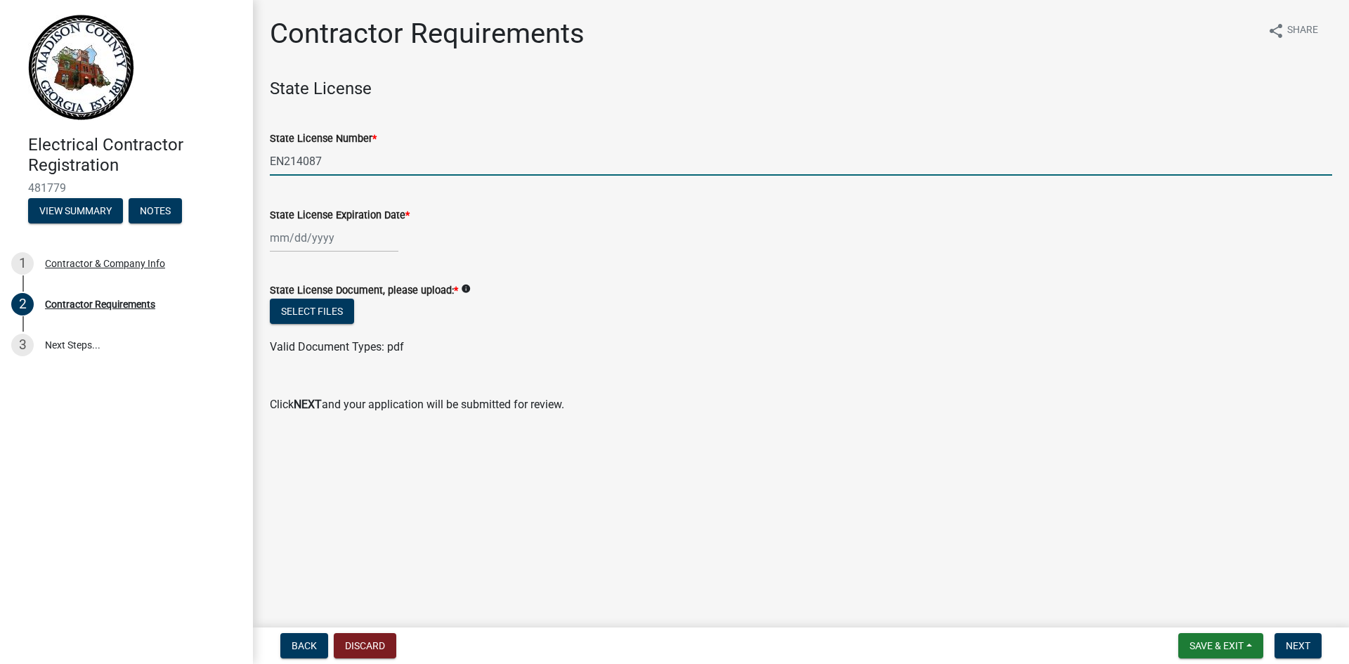
type input "EN214087"
click at [278, 241] on div at bounding box center [334, 237] width 129 height 29
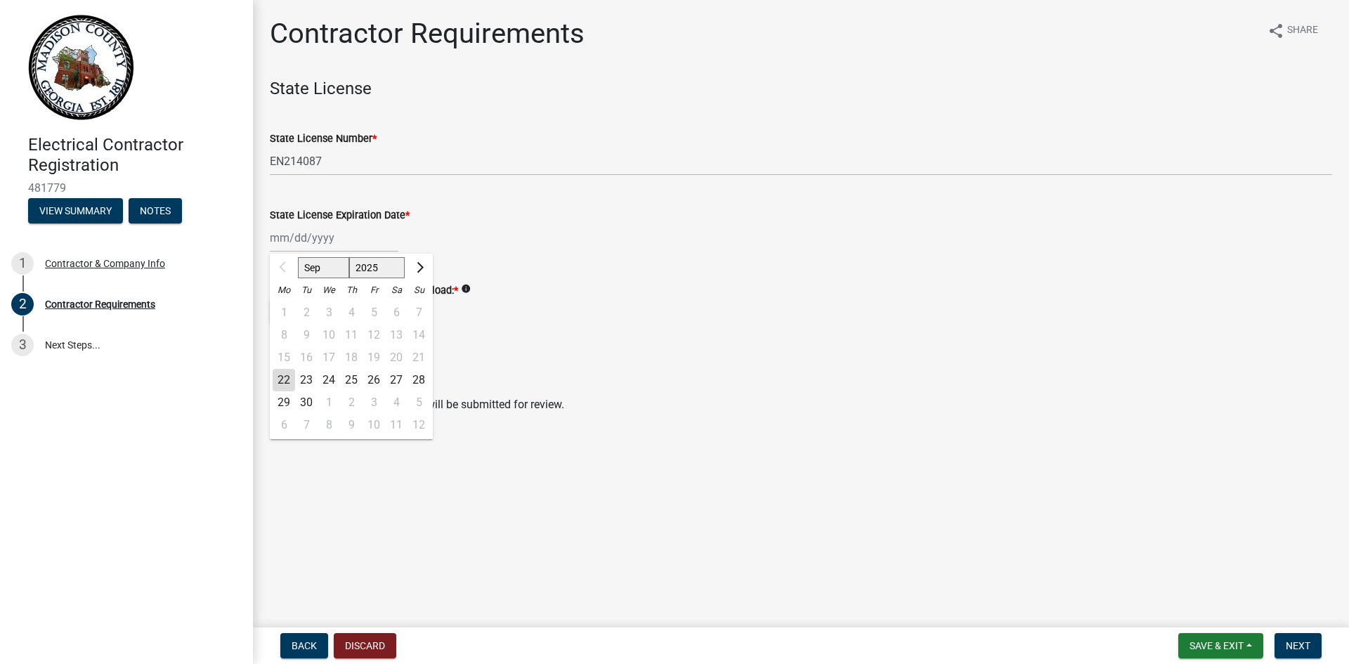
click at [322, 268] on select "Sep Oct Nov Dec" at bounding box center [323, 267] width 51 height 21
click at [353, 276] on select "2025 2026 2027 2028 2029 2030 2031 2032 2033 2034 2035 2036 2037 2038 2039 2040…" at bounding box center [377, 267] width 56 height 21
select select "2026"
click at [349, 257] on select "2025 2026 2027 2028 2029 2030 2031 2032 2033 2034 2035 2036 2037 2038 2039 2040…" at bounding box center [377, 267] width 56 height 21
drag, startPoint x: 300, startPoint y: 268, endPoint x: 308, endPoint y: 270, distance: 8.0
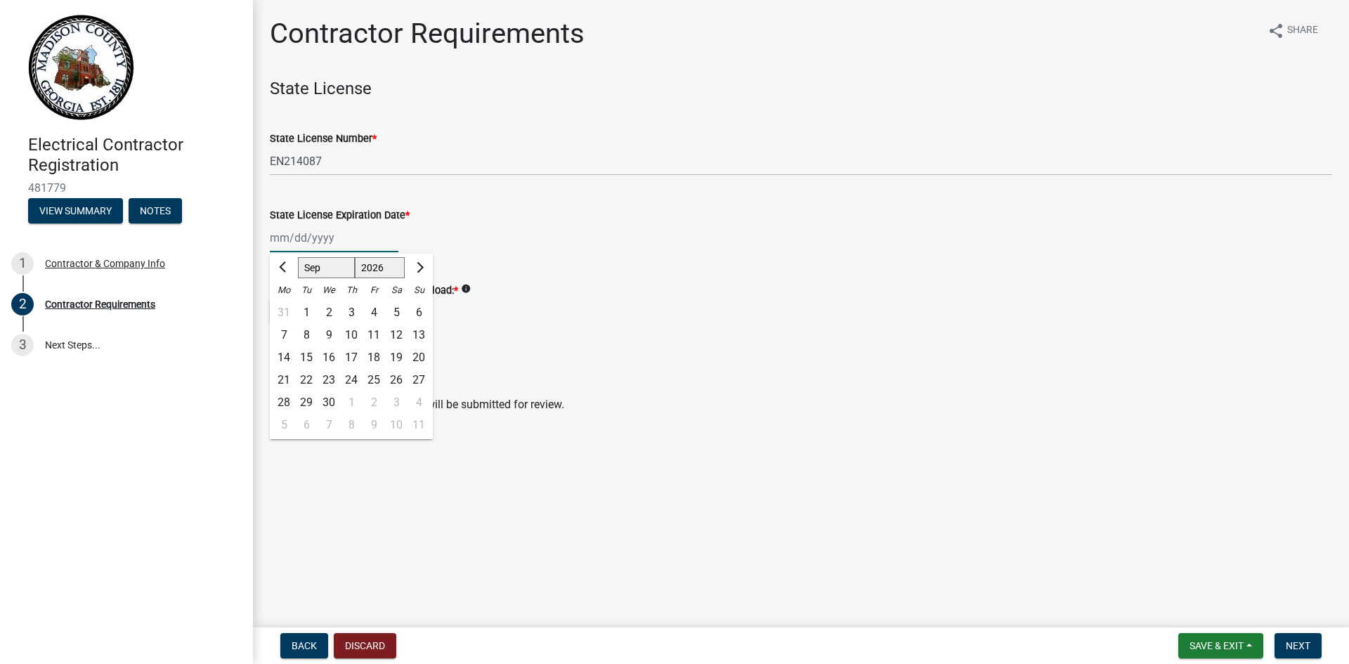
click at [301, 268] on select "Jan Feb Mar Apr May Jun [DATE] Aug Sep Oct Nov Dec" at bounding box center [326, 267] width 57 height 21
click at [298, 257] on select "Jan Feb Mar Apr May Jun [DATE] Aug Sep Oct Nov Dec" at bounding box center [326, 267] width 57 height 21
drag, startPoint x: 320, startPoint y: 265, endPoint x: 322, endPoint y: 275, distance: 9.6
click at [320, 265] on select "Jan Feb Mar Apr May Jun [DATE] Aug Sep Oct Nov Dec" at bounding box center [326, 267] width 57 height 21
select select "6"
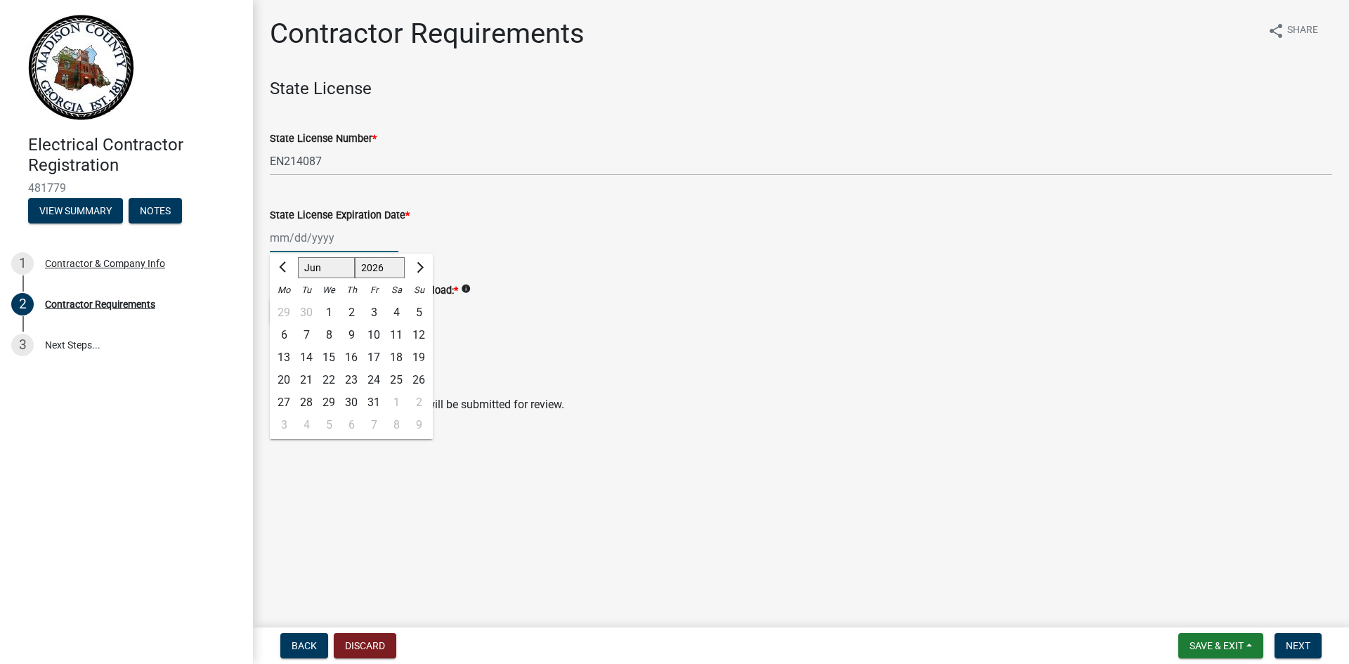
click at [298, 257] on select "Jan Feb Mar Apr May Jun [DATE] Aug Sep Oct Nov Dec" at bounding box center [326, 267] width 57 height 21
click at [306, 398] on div "30" at bounding box center [306, 402] width 22 height 22
type input "[DATE]"
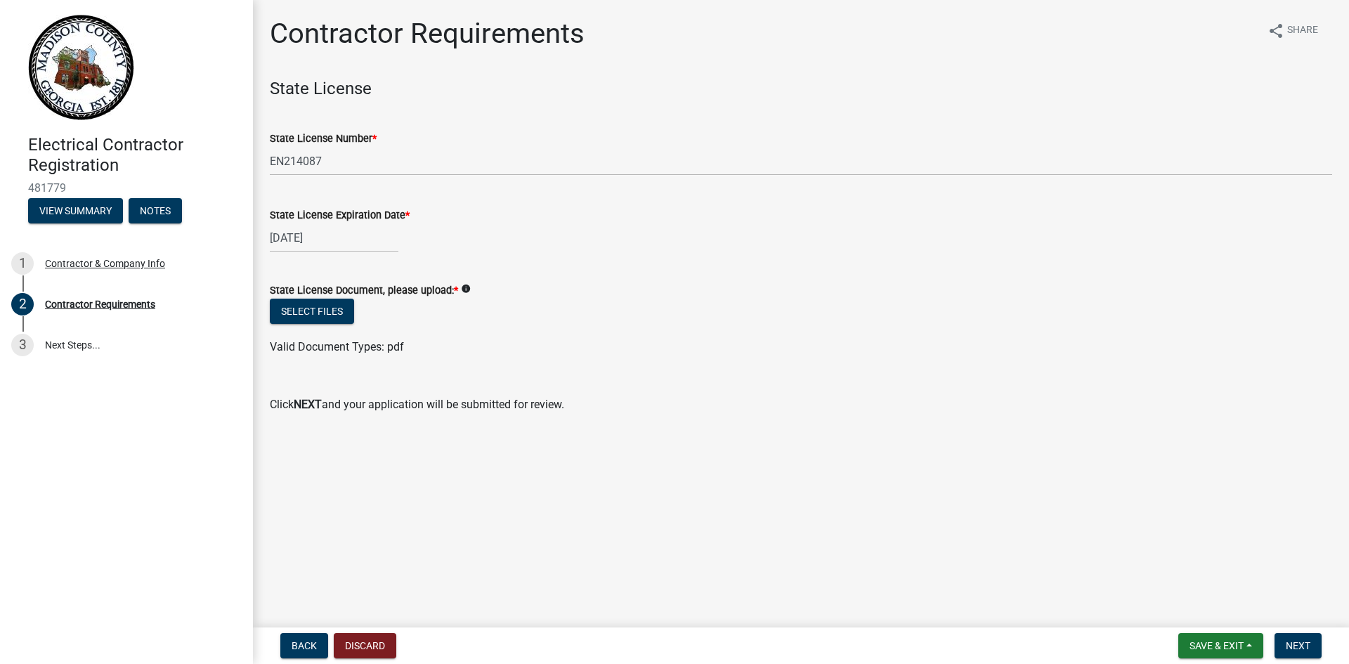
click at [851, 343] on div "Valid Document Types: pdf" at bounding box center [800, 347] width 1083 height 17
click at [330, 309] on button "Select files" at bounding box center [312, 310] width 84 height 25
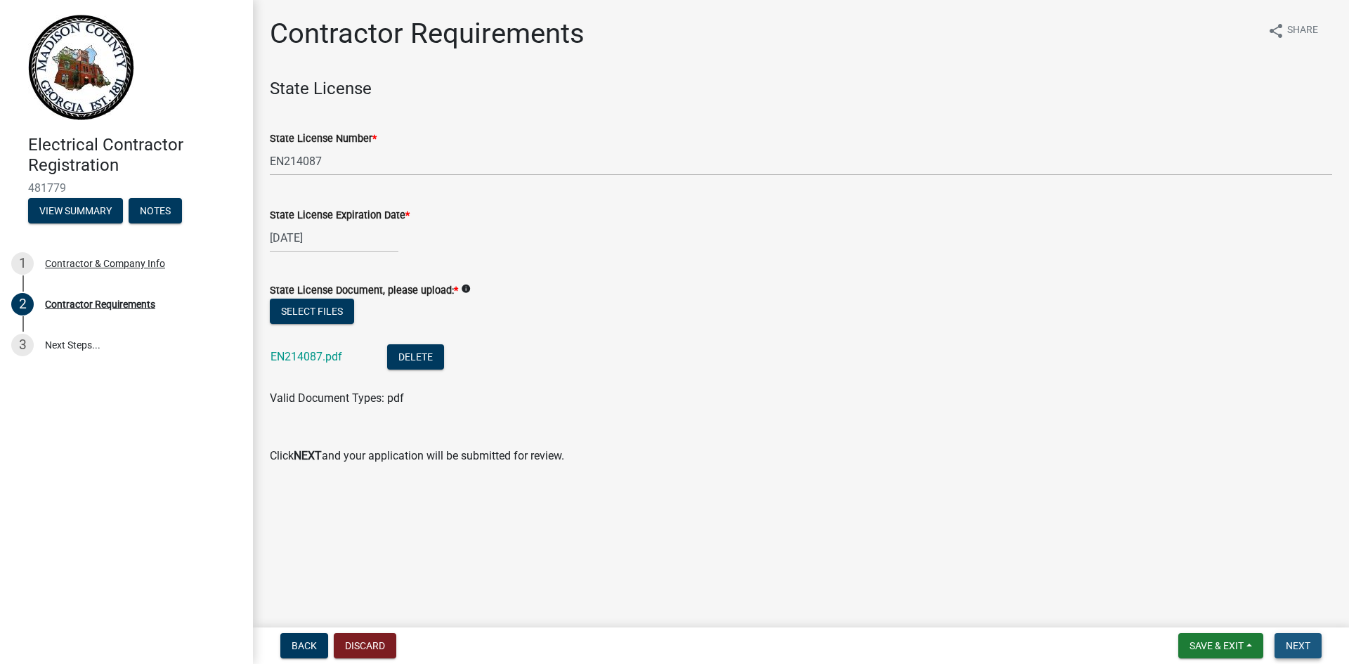
click at [1287, 644] on span "Next" at bounding box center [1297, 645] width 25 height 11
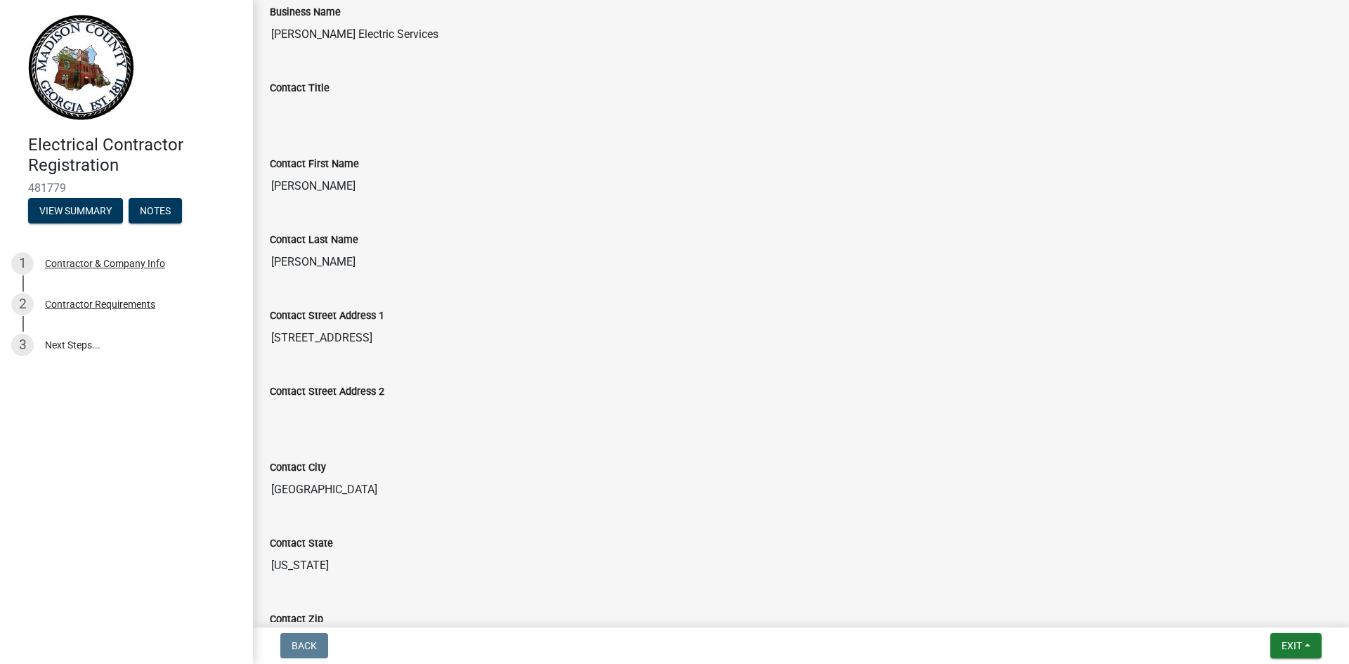
scroll to position [421, 0]
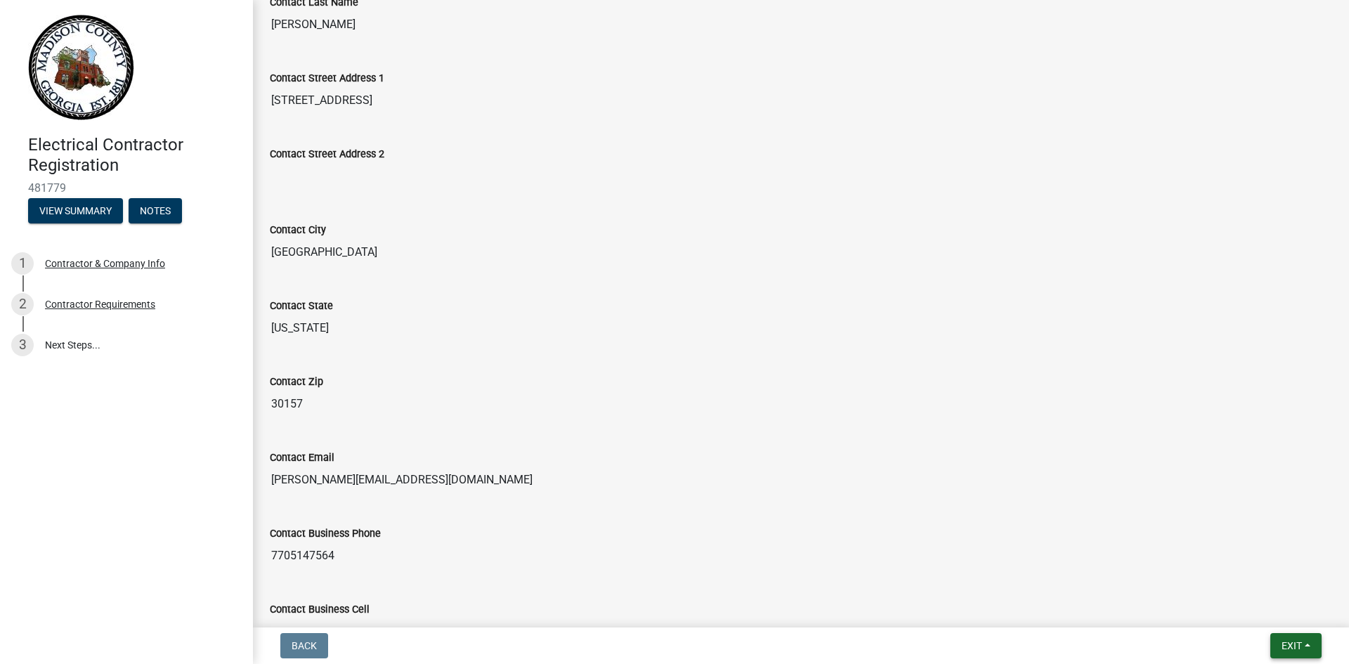
click at [1285, 648] on span "Exit" at bounding box center [1291, 645] width 20 height 11
click at [891, 516] on div "Contact Business Phone [PHONE_NUMBER]" at bounding box center [801, 537] width 1062 height 65
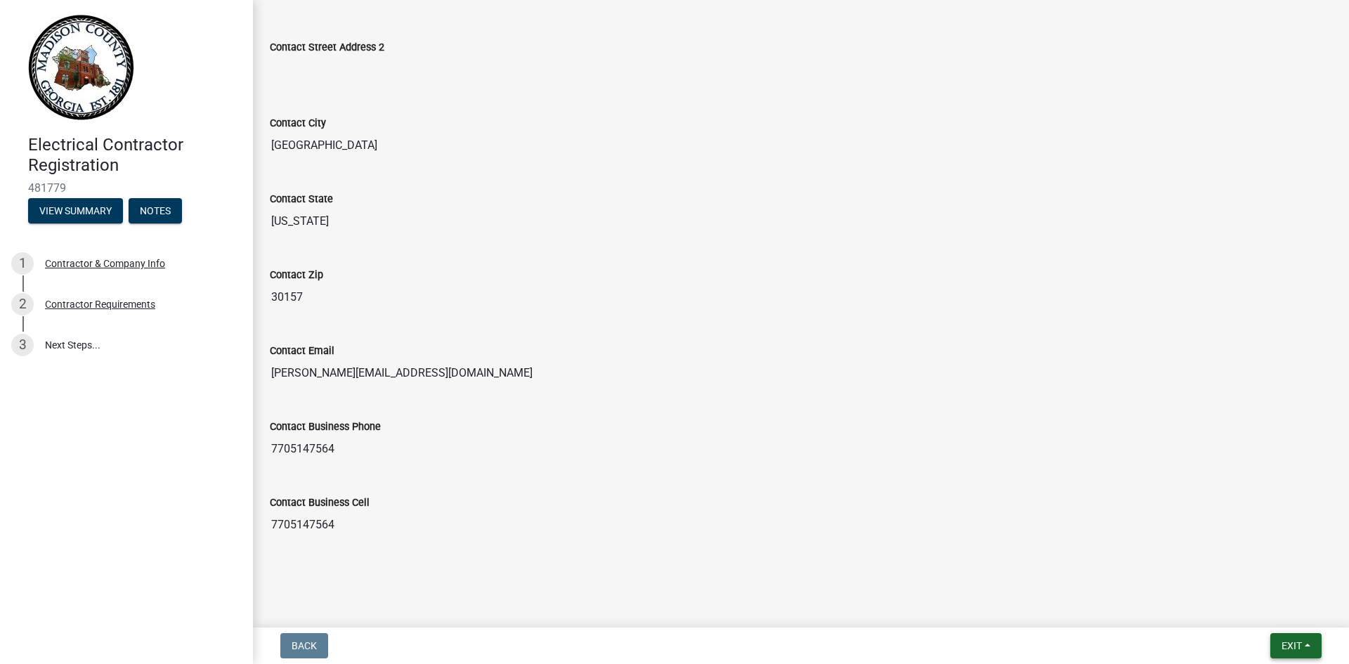
click at [1272, 639] on button "Exit" at bounding box center [1295, 645] width 51 height 25
click at [1259, 572] on button "Save" at bounding box center [1265, 575] width 112 height 34
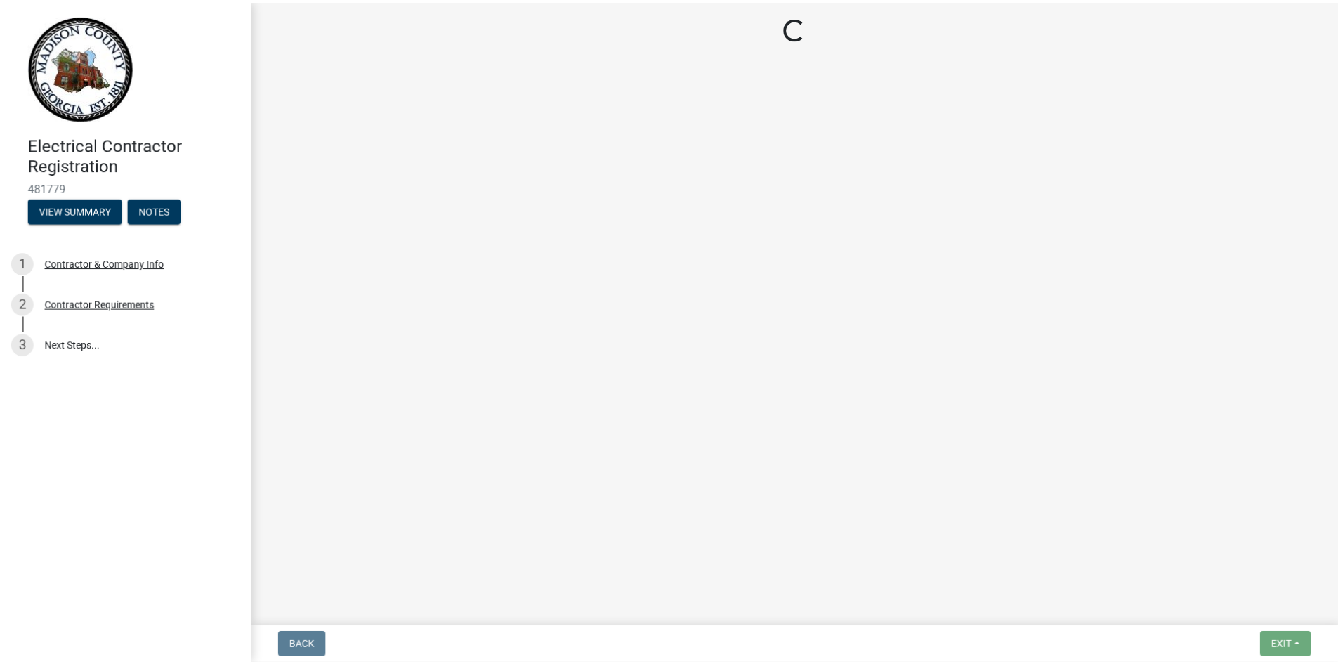
scroll to position [0, 0]
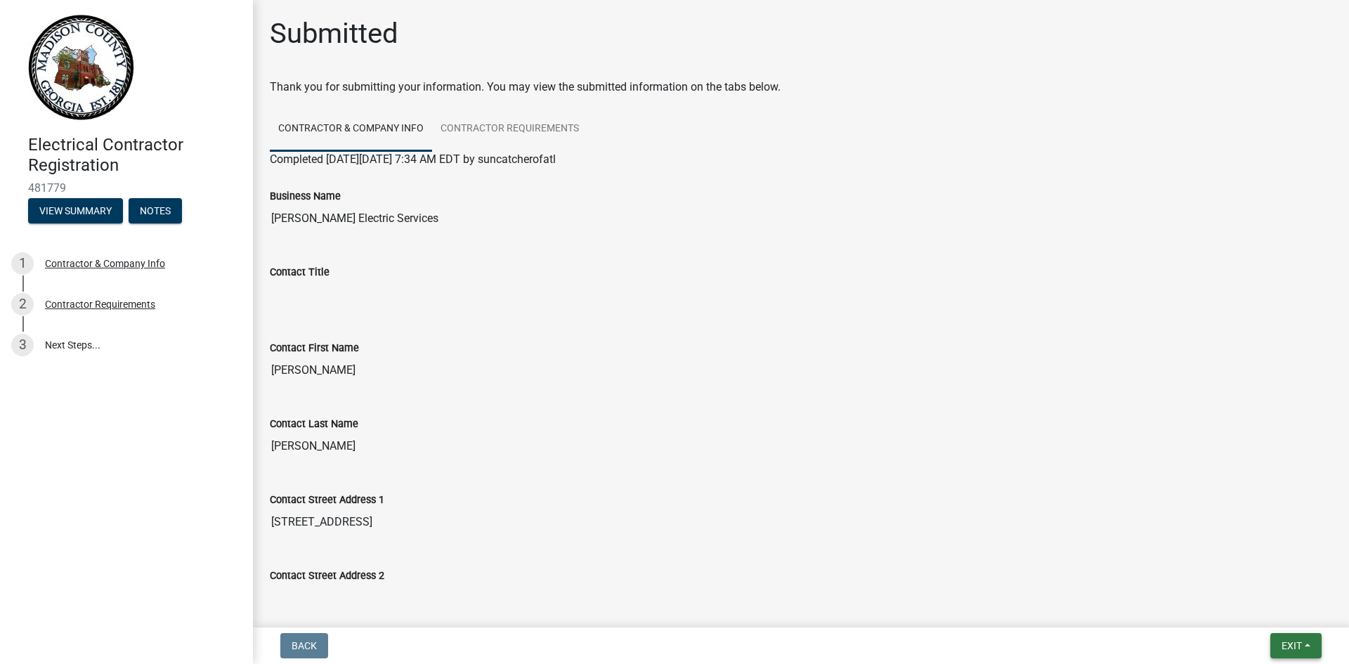
click at [1291, 652] on button "Exit" at bounding box center [1295, 645] width 51 height 25
click at [1275, 609] on button "Save & Exit" at bounding box center [1265, 609] width 112 height 34
